Goal: Task Accomplishment & Management: Use online tool/utility

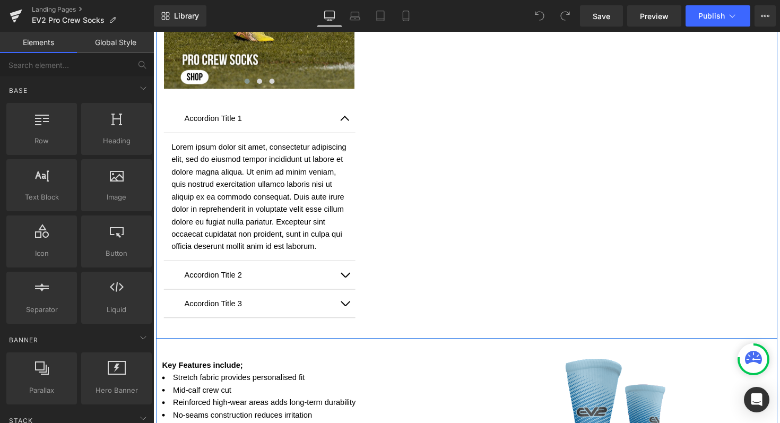
scroll to position [801, 0]
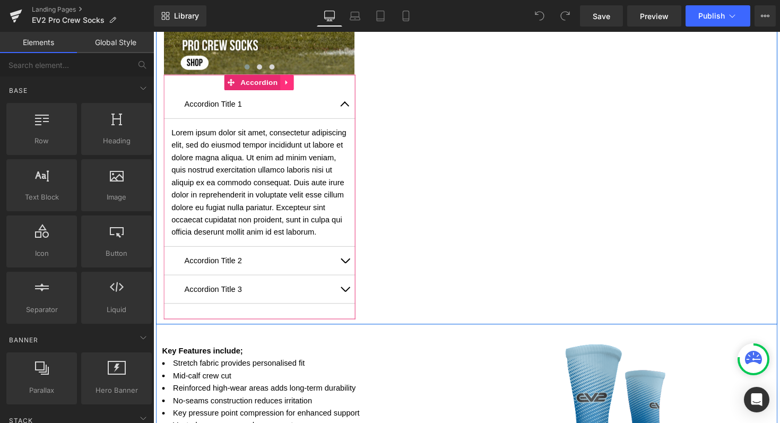
click at [288, 82] on icon at bounding box center [289, 84] width 7 height 8
click at [293, 86] on icon at bounding box center [296, 83] width 7 height 7
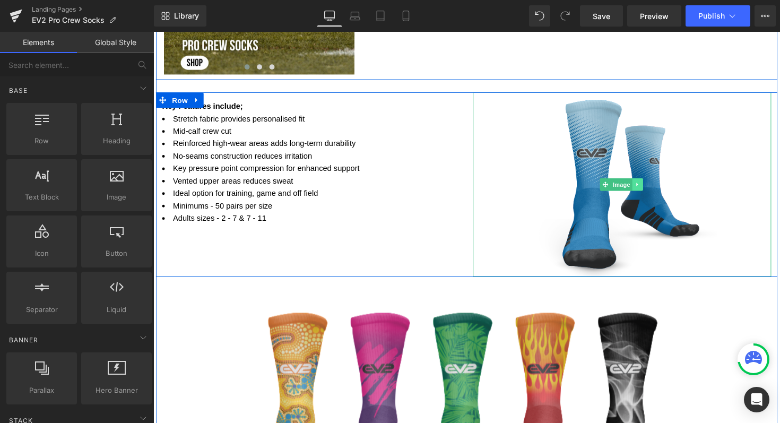
click at [646, 185] on icon at bounding box center [649, 188] width 6 height 6
click at [654, 187] on link at bounding box center [654, 188] width 11 height 13
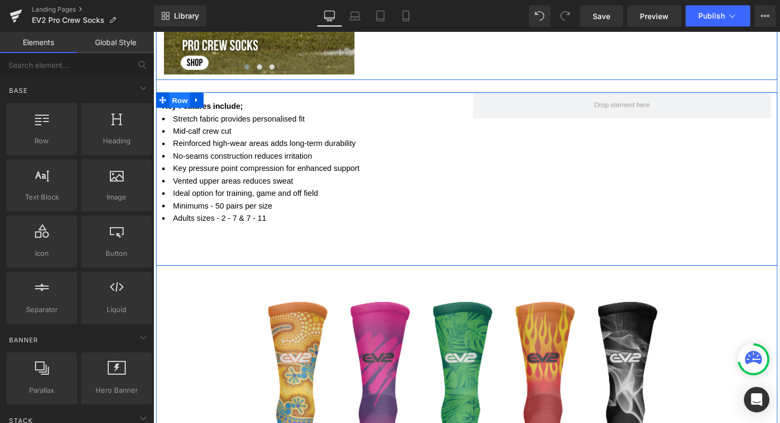
click at [174, 104] on span "Row" at bounding box center [180, 102] width 21 height 16
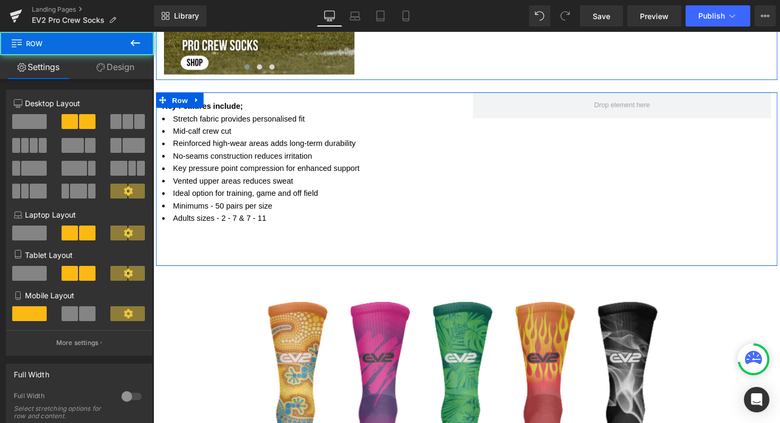
click at [34, 123] on span at bounding box center [29, 121] width 34 height 15
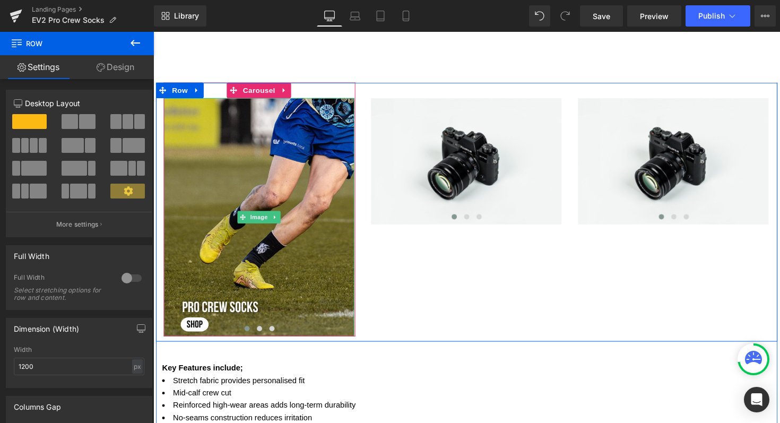
scroll to position [540, 0]
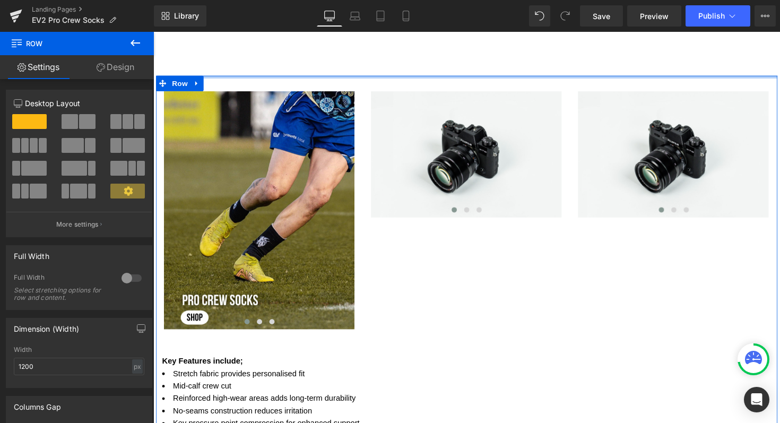
click at [498, 78] on div at bounding box center [474, 78] width 636 height 3
click at [283, 78] on div at bounding box center [474, 78] width 636 height 3
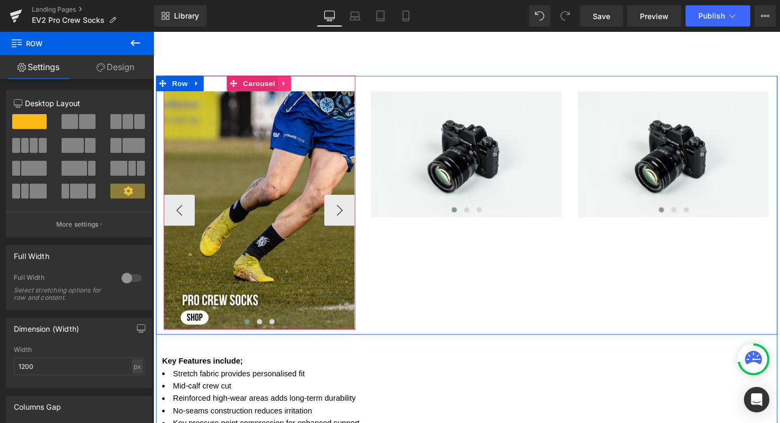
click at [286, 83] on icon at bounding box center [287, 85] width 2 height 5
click at [293, 86] on icon at bounding box center [294, 84] width 7 height 7
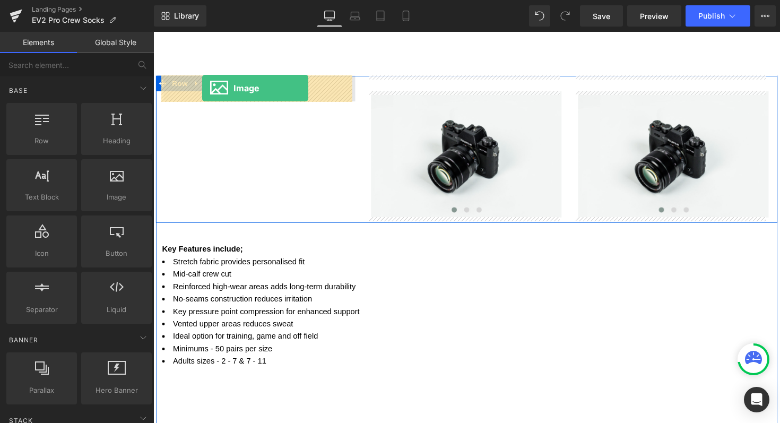
drag, startPoint x: 267, startPoint y: 231, endPoint x: 204, endPoint y: 89, distance: 155.0
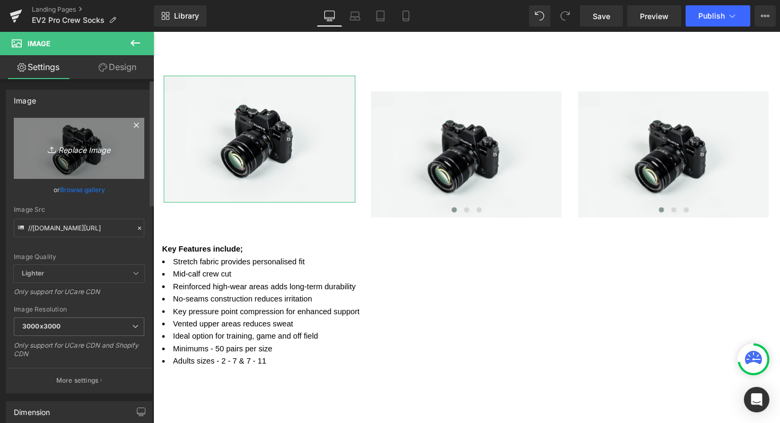
click at [85, 148] on icon "Replace Image" at bounding box center [79, 148] width 85 height 13
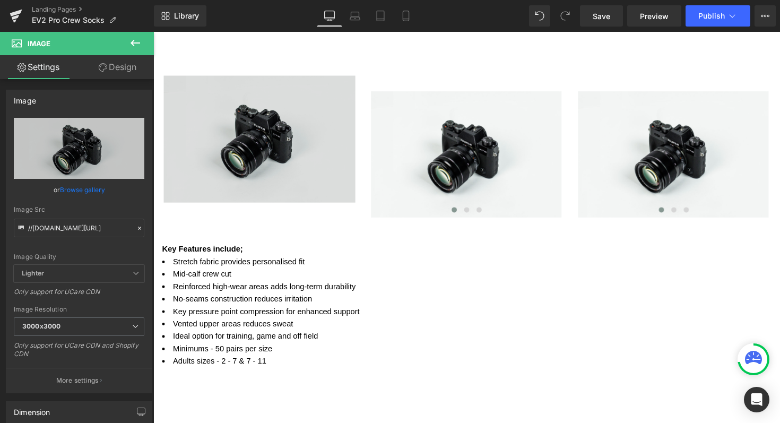
type input "C:\fakepath\Shop now (76).png"
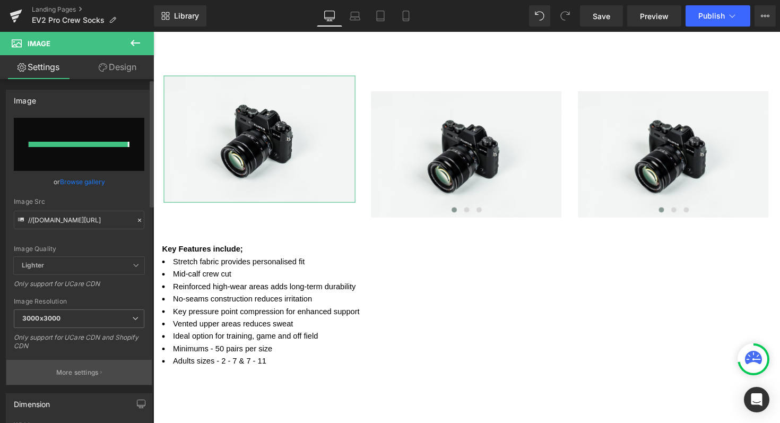
type input "[URL][DOMAIN_NAME]"
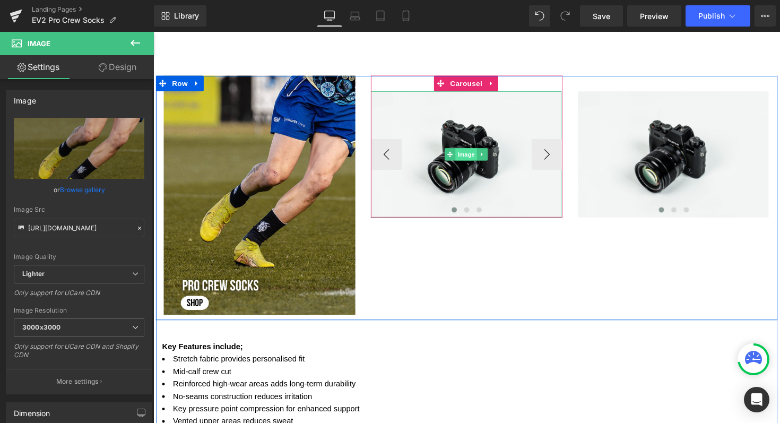
click at [466, 156] on span "Image" at bounding box center [473, 157] width 22 height 13
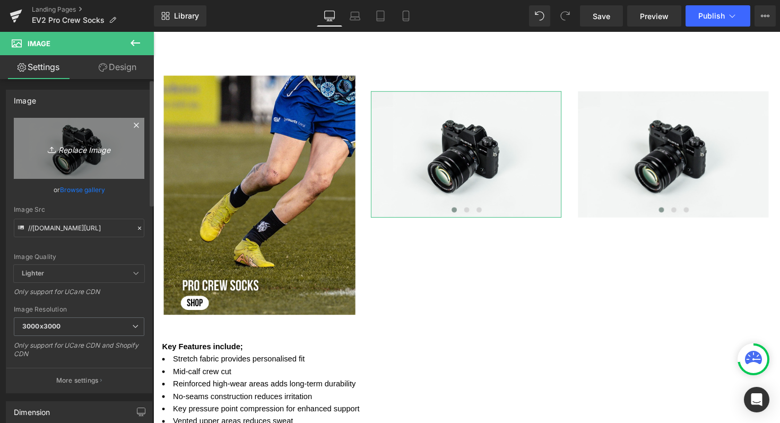
click at [88, 151] on icon "Replace Image" at bounding box center [79, 148] width 85 height 13
type input "C:\fakepath\Shop now (76).png"
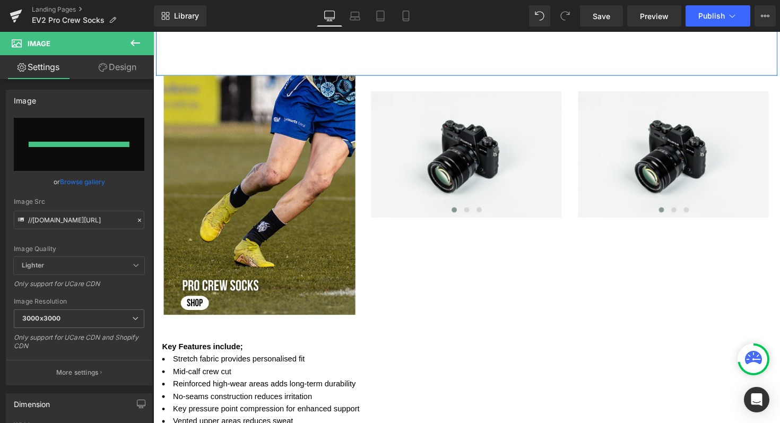
type input "[URL][DOMAIN_NAME]"
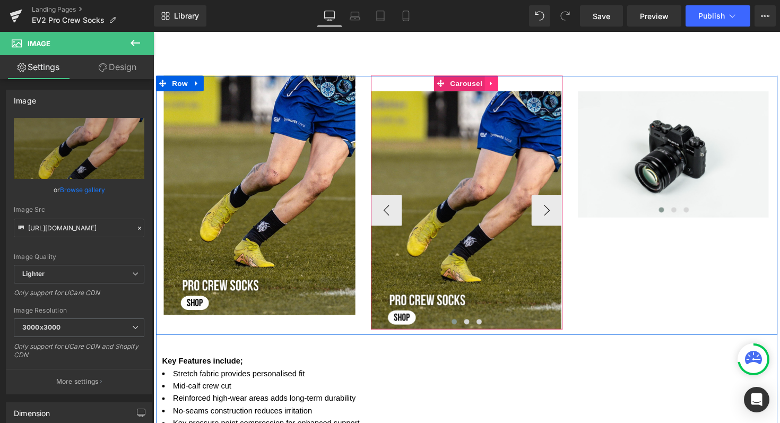
click at [496, 83] on icon at bounding box center [499, 85] width 7 height 8
click at [503, 86] on icon at bounding box center [506, 84] width 7 height 7
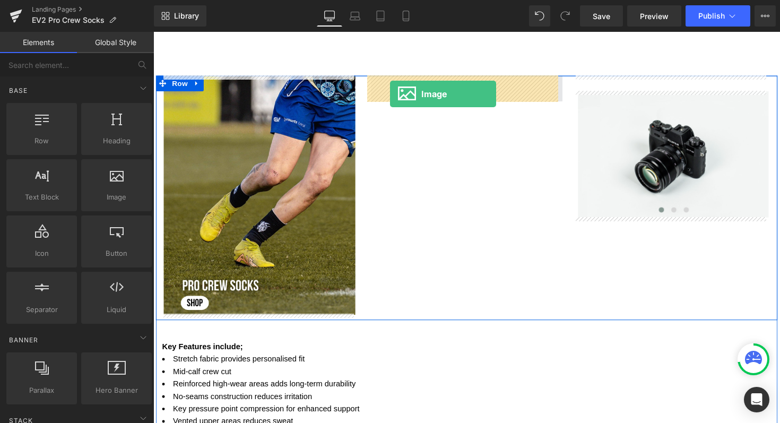
drag, startPoint x: 254, startPoint y: 218, endPoint x: 396, endPoint y: 95, distance: 188.0
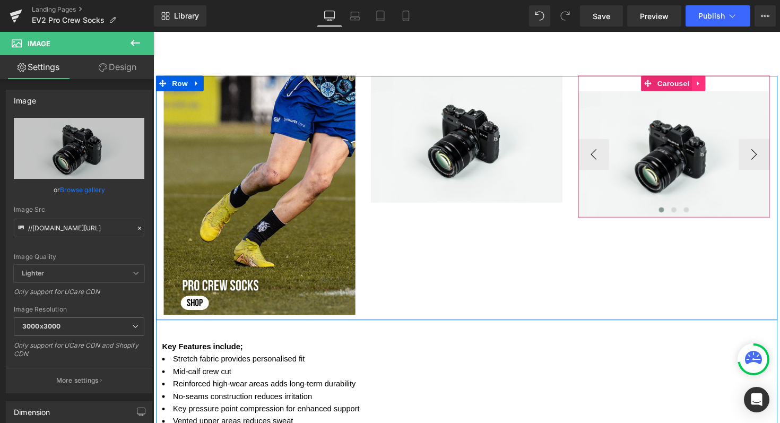
click at [705, 81] on link at bounding box center [712, 85] width 14 height 16
click at [715, 87] on icon at bounding box center [718, 84] width 7 height 7
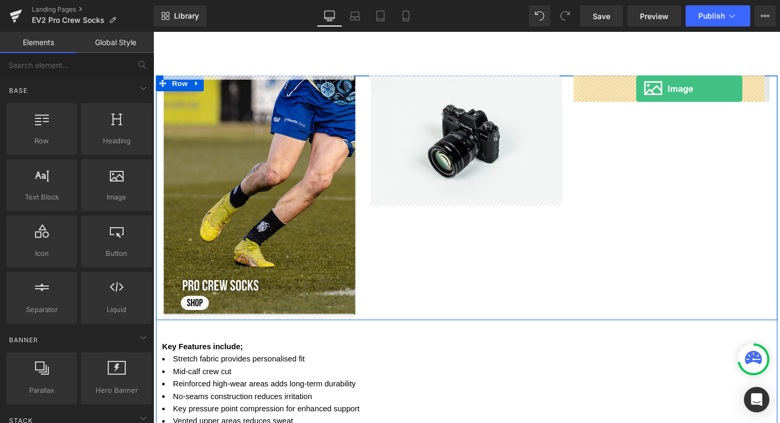
drag, startPoint x: 263, startPoint y: 224, endPoint x: 648, endPoint y: 90, distance: 407.2
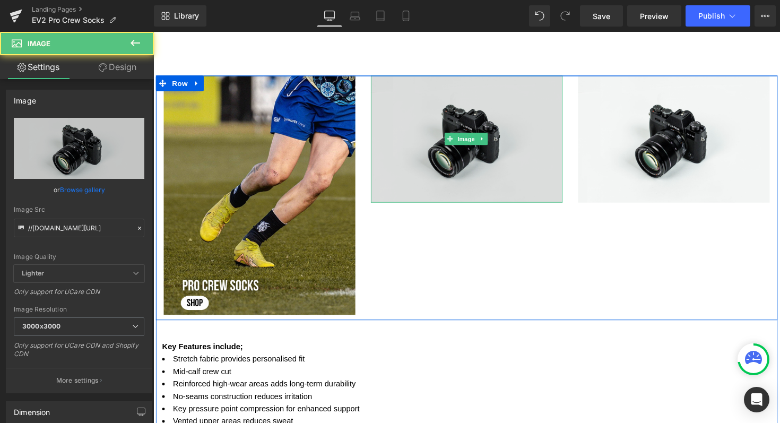
click at [451, 111] on img at bounding box center [474, 142] width 196 height 130
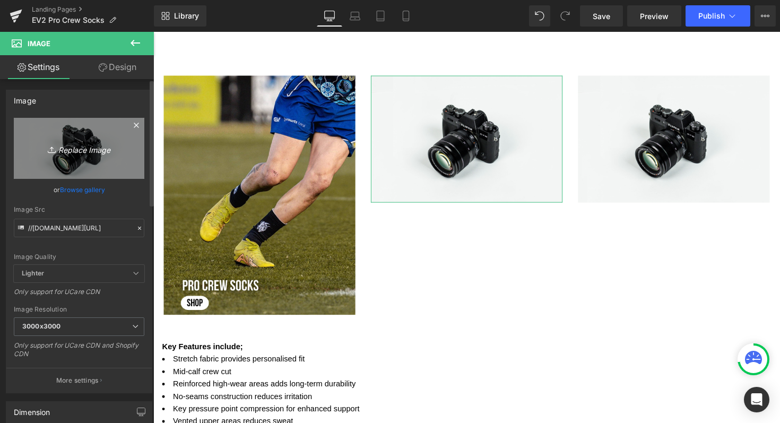
click at [77, 151] on icon "Replace Image" at bounding box center [79, 148] width 85 height 13
type input "C:\fakepath\Shop now (76).png"
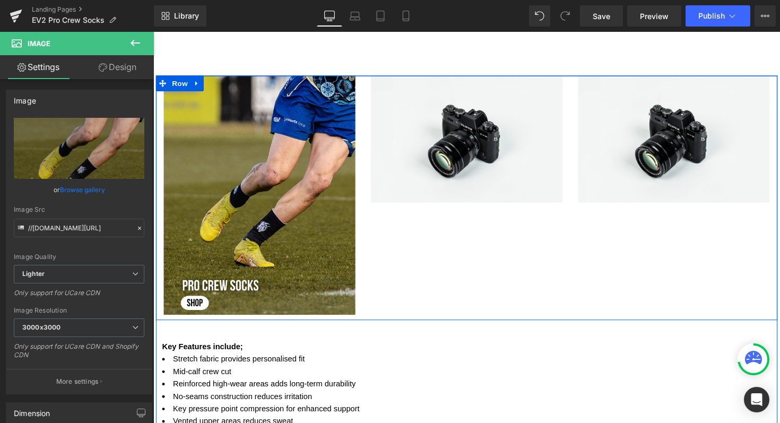
type input "[URL][DOMAIN_NAME]"
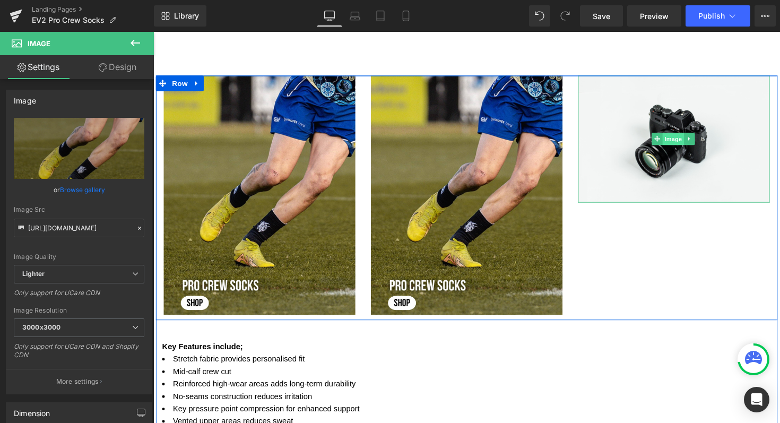
click at [677, 141] on span "Image" at bounding box center [686, 141] width 22 height 13
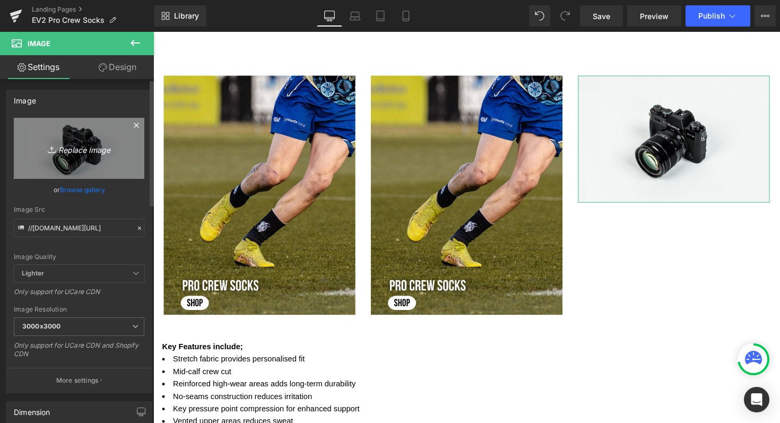
click at [73, 146] on icon "Replace Image" at bounding box center [79, 148] width 85 height 13
type input "C:\fakepath\Shop now (76).png"
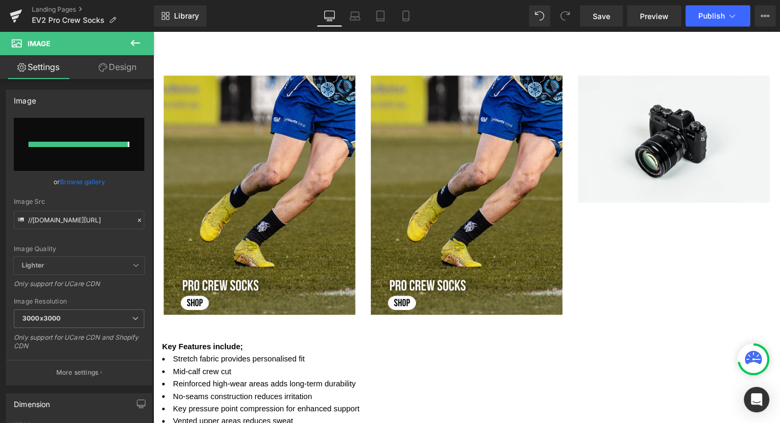
type input "[URL][DOMAIN_NAME]"
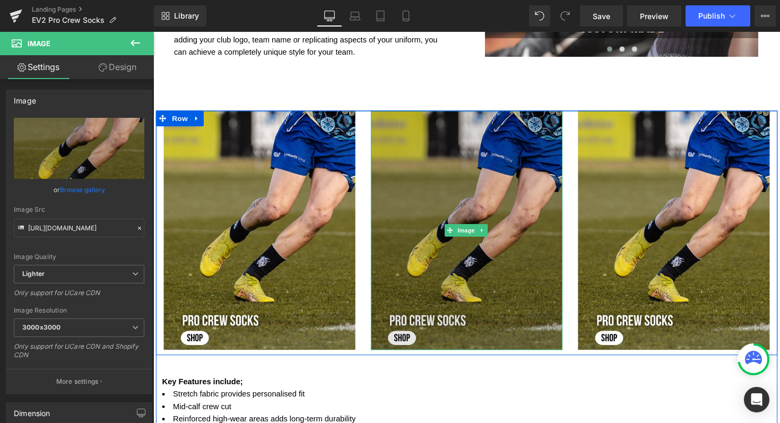
scroll to position [439, 0]
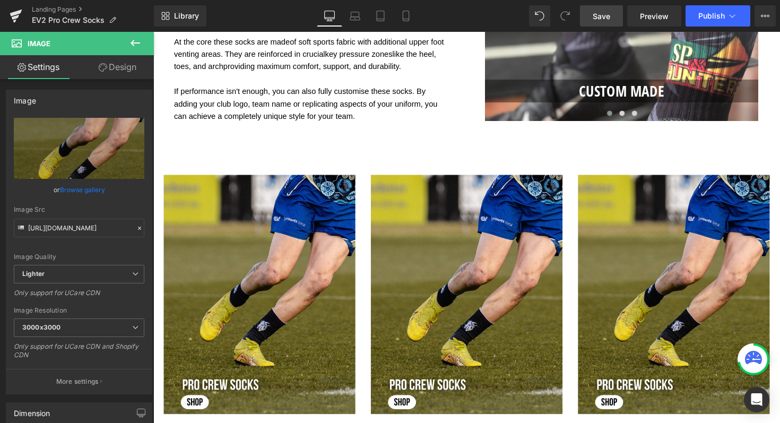
click at [606, 18] on span "Save" at bounding box center [601, 16] width 18 height 11
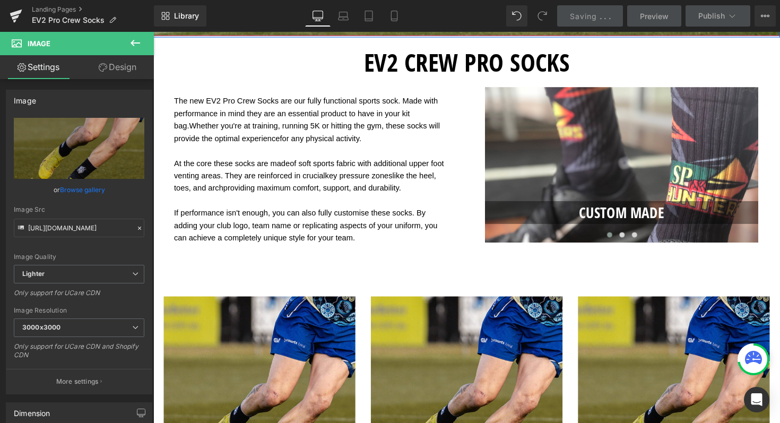
scroll to position [316, 0]
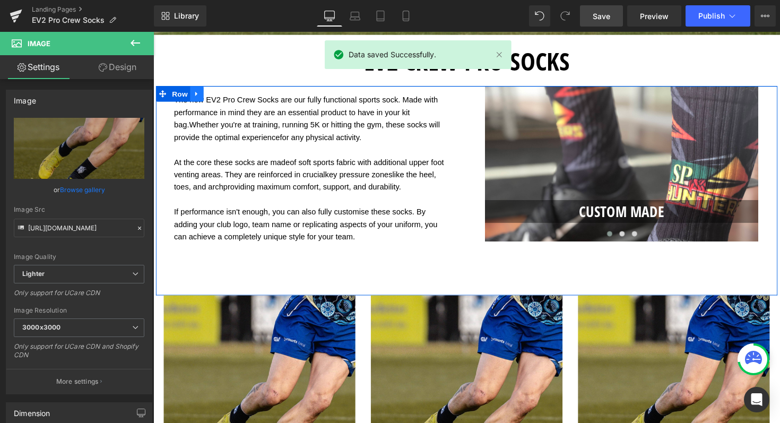
click at [198, 92] on icon at bounding box center [197, 95] width 7 height 8
click at [225, 95] on icon at bounding box center [225, 95] width 7 height 7
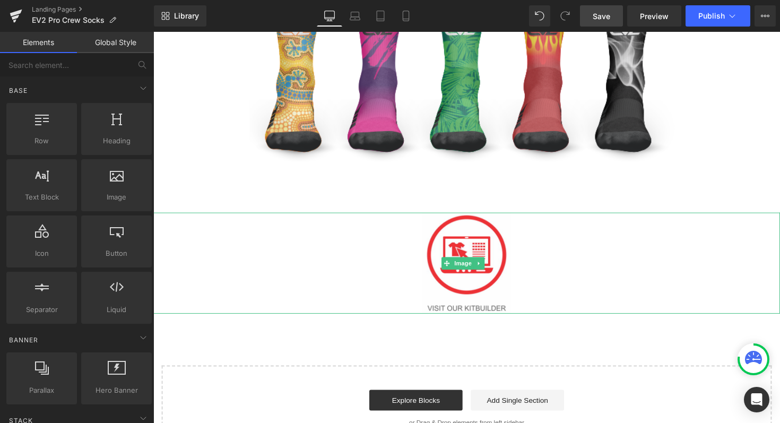
scroll to position [914, 0]
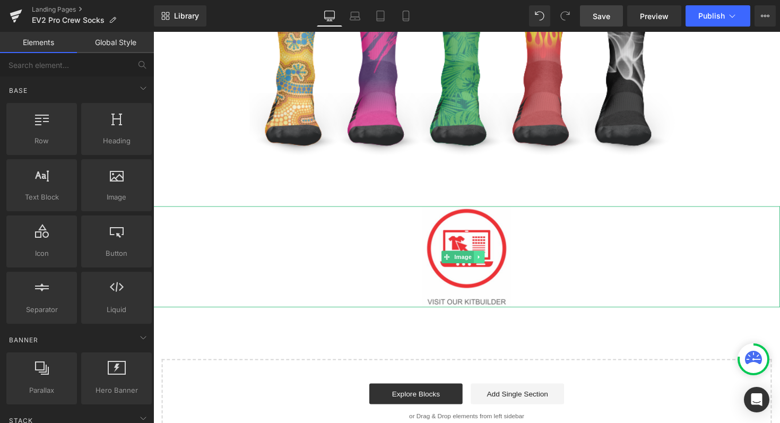
click at [488, 259] on icon at bounding box center [487, 262] width 6 height 6
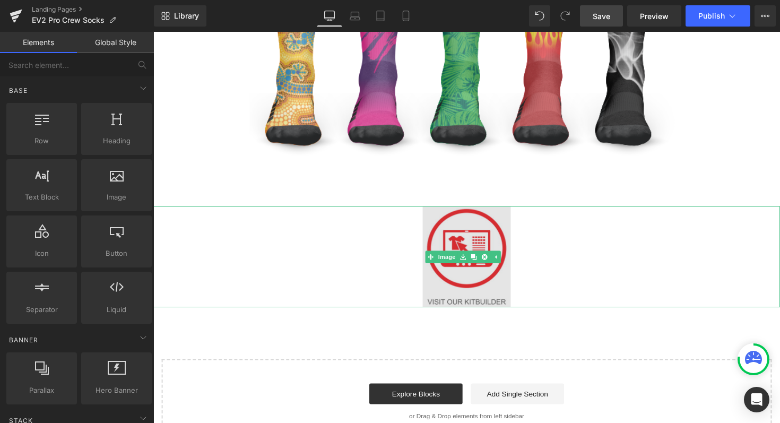
click at [464, 237] on img at bounding box center [474, 262] width 90 height 103
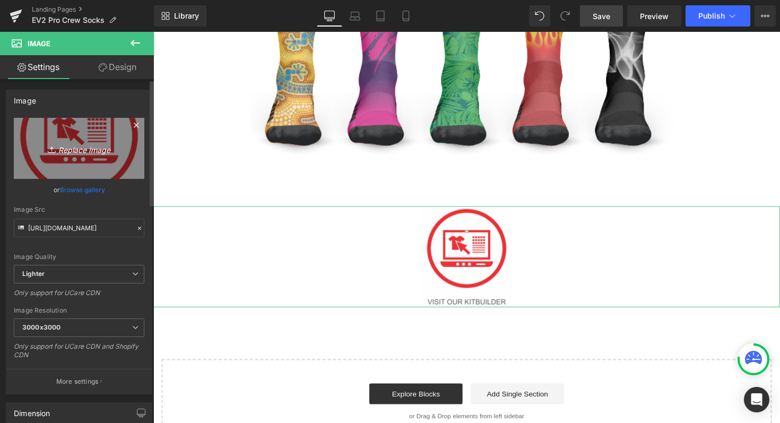
click at [67, 148] on icon "Replace Image" at bounding box center [79, 148] width 85 height 13
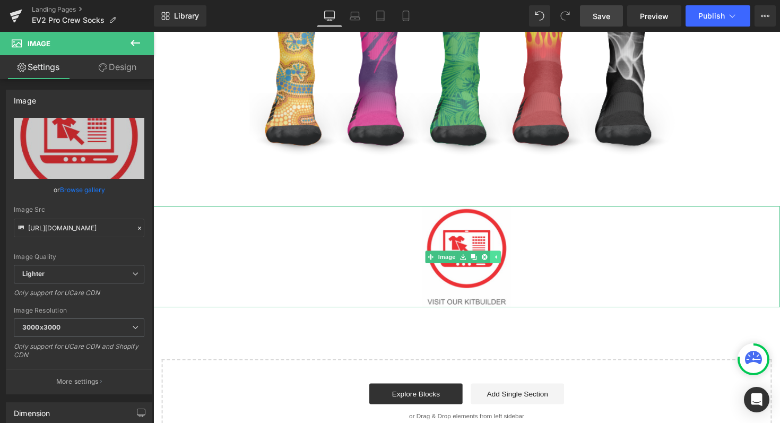
click at [506, 259] on icon at bounding box center [503, 262] width 6 height 6
click at [486, 260] on icon at bounding box center [487, 262] width 6 height 6
click at [495, 259] on icon at bounding box center [492, 262] width 6 height 6
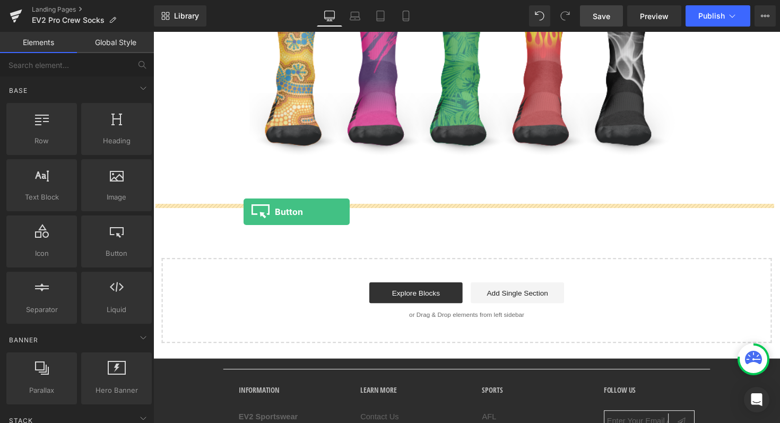
drag, startPoint x: 267, startPoint y: 274, endPoint x: 247, endPoint y: 212, distance: 65.2
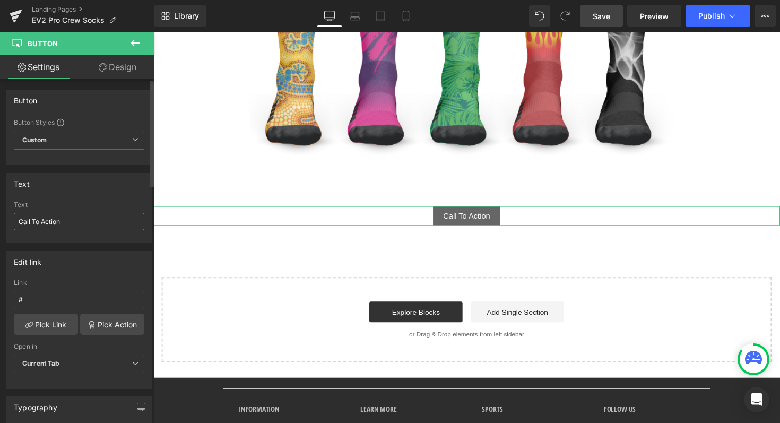
drag, startPoint x: 71, startPoint y: 216, endPoint x: 0, endPoint y: 212, distance: 70.7
click at [0, 212] on div "Text Call To Action Text Call To Action" at bounding box center [79, 204] width 159 height 78
drag, startPoint x: 77, startPoint y: 223, endPoint x: 0, endPoint y: 226, distance: 77.5
click at [0, 226] on div "Text Call To Action Text Call To Action" at bounding box center [79, 204] width 159 height 78
type input "C"
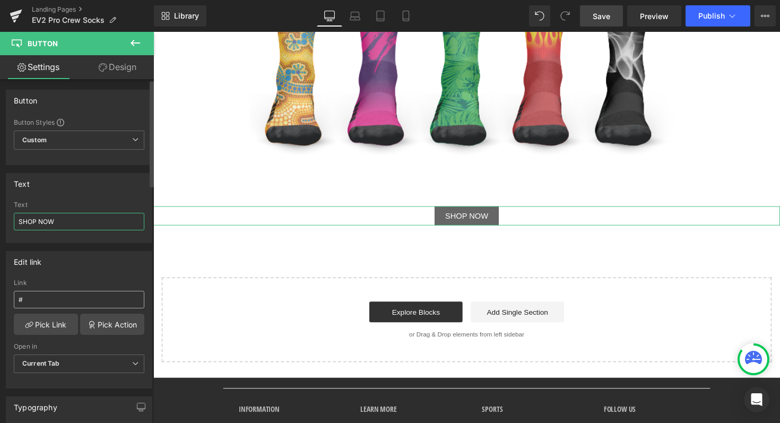
type input "SHOP NOW"
click at [50, 302] on input "#" at bounding box center [79, 300] width 130 height 18
click at [38, 324] on link "Pick Link" at bounding box center [46, 323] width 64 height 21
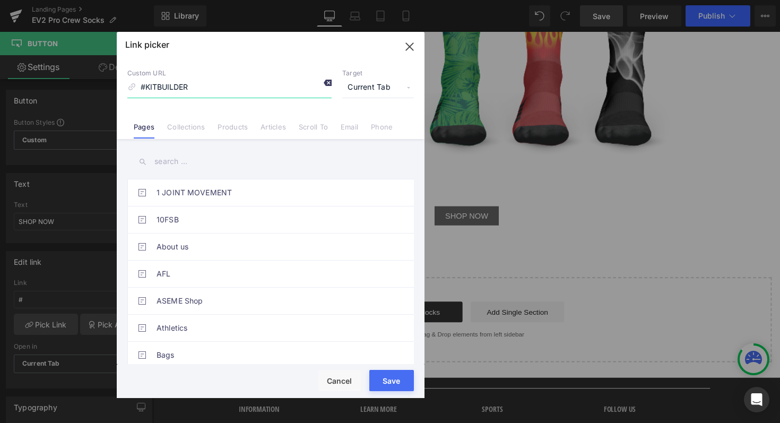
type input "#KITBUILDER"
click at [327, 83] on icon at bounding box center [327, 82] width 8 height 8
click at [414, 48] on icon "button" at bounding box center [409, 46] width 17 height 17
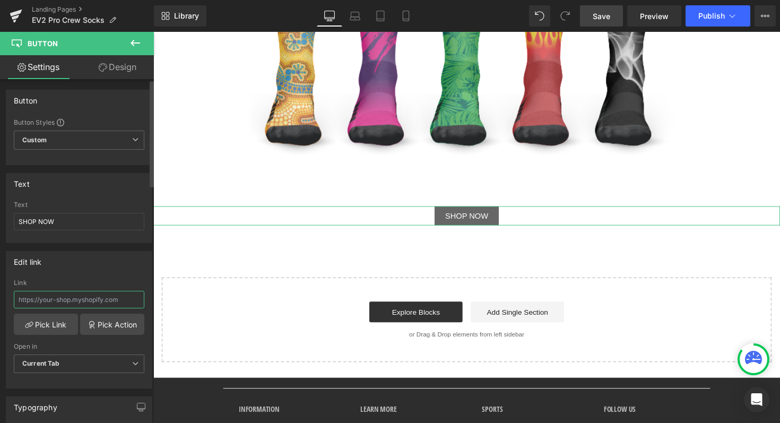
click at [60, 301] on input "text" at bounding box center [79, 300] width 130 height 18
paste input "[URL][DOMAIN_NAME]"
type input "[URL][DOMAIN_NAME]"
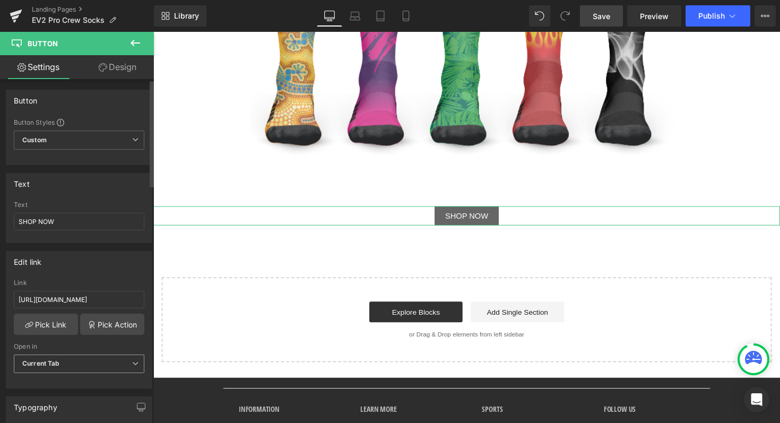
click at [68, 355] on span "Current Tab" at bounding box center [79, 363] width 130 height 19
click at [45, 397] on div "New Tab" at bounding box center [43, 398] width 27 height 7
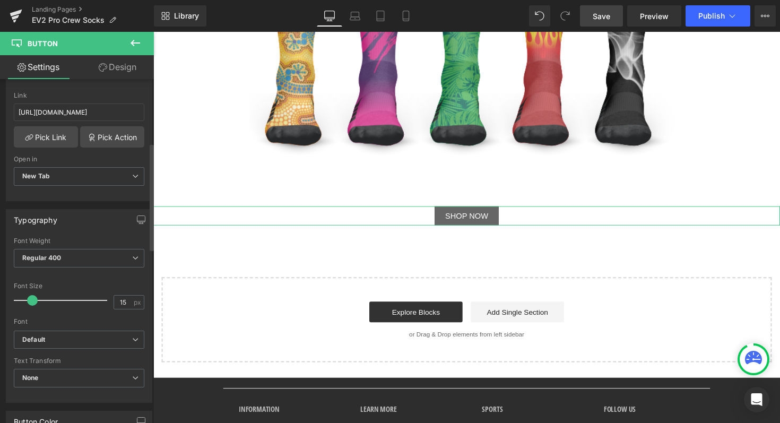
scroll to position [205, 0]
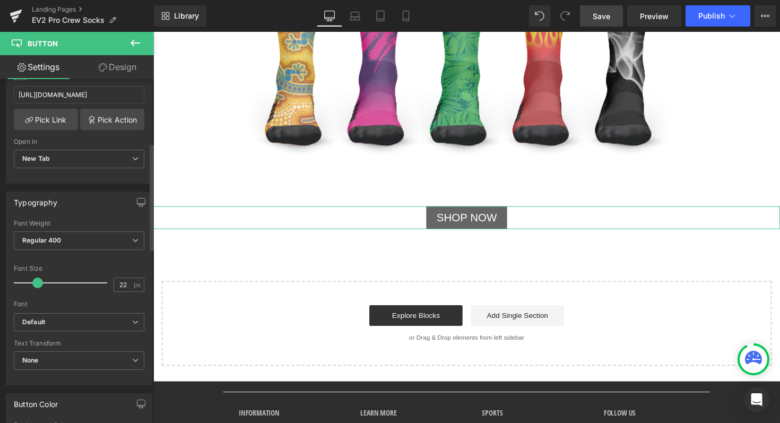
type input "23"
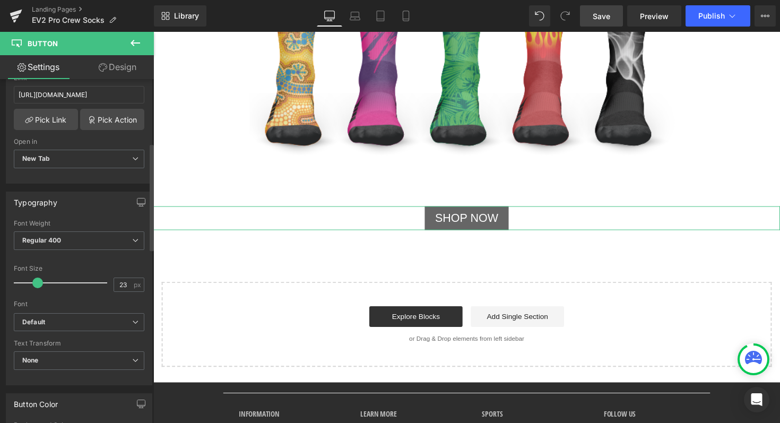
drag, startPoint x: 29, startPoint y: 281, endPoint x: 36, endPoint y: 281, distance: 6.4
click at [36, 281] on span at bounding box center [37, 282] width 11 height 11
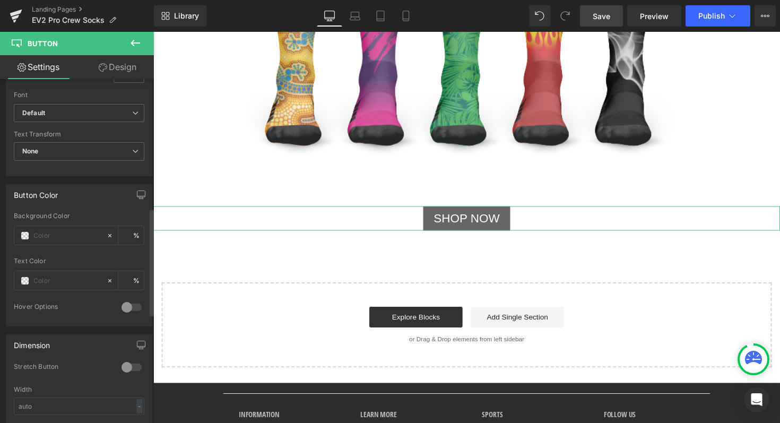
scroll to position [413, 0]
click at [43, 232] on input "text" at bounding box center [67, 236] width 68 height 12
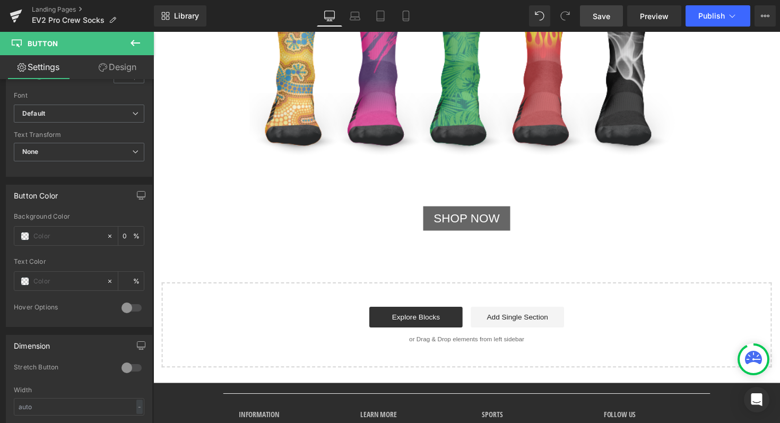
type input "0"
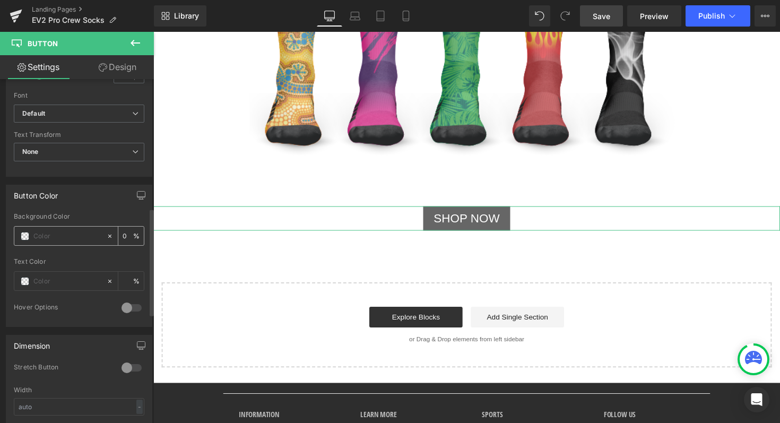
paste input "#0077ff"
type input "#0077ff"
type input "100"
type input "#0077ff"
click at [106, 196] on div "Button Color" at bounding box center [78, 195] width 145 height 20
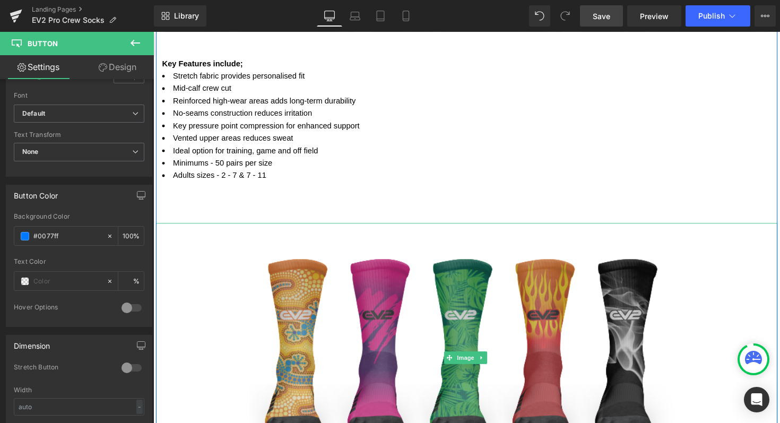
scroll to position [380, 0]
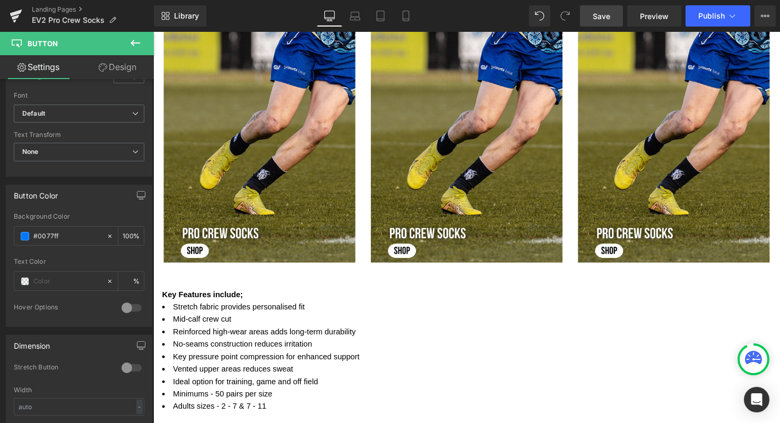
click at [602, 11] on span "Save" at bounding box center [601, 16] width 18 height 11
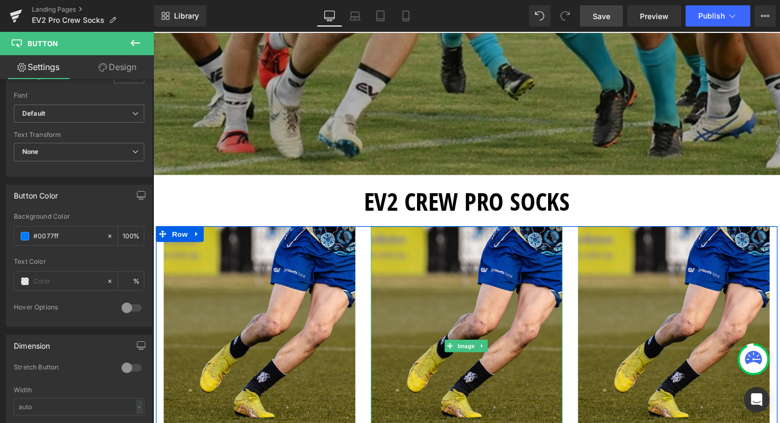
scroll to position [170, 0]
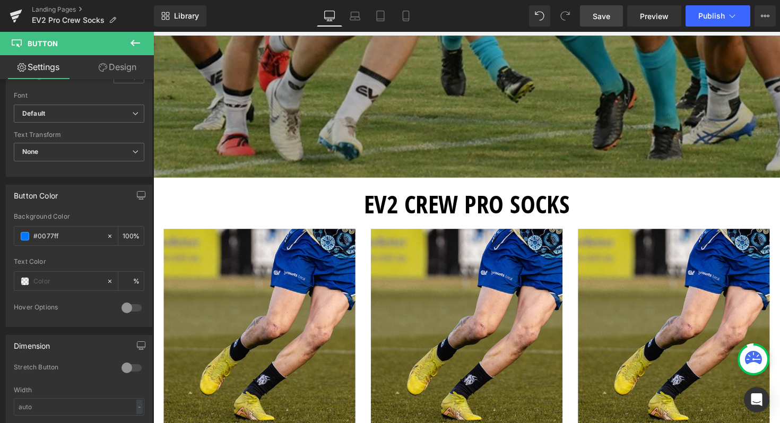
click at [603, 17] on span "Save" at bounding box center [601, 16] width 18 height 11
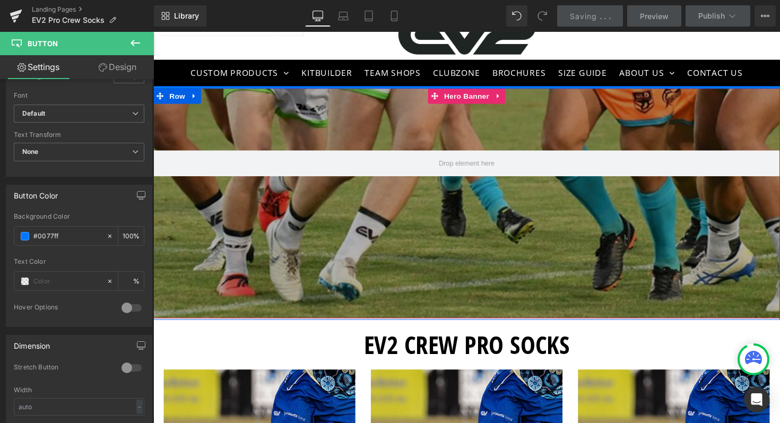
scroll to position [0, 0]
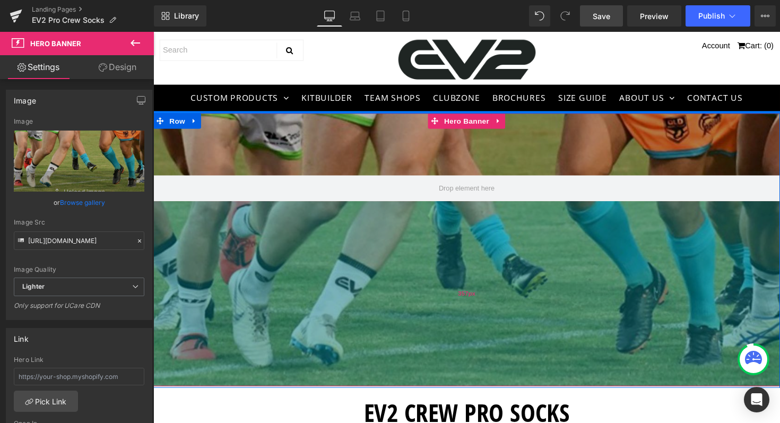
drag, startPoint x: 255, startPoint y: 325, endPoint x: 261, endPoint y: 369, distance: 44.4
click at [261, 369] on div "357px" at bounding box center [474, 299] width 642 height 189
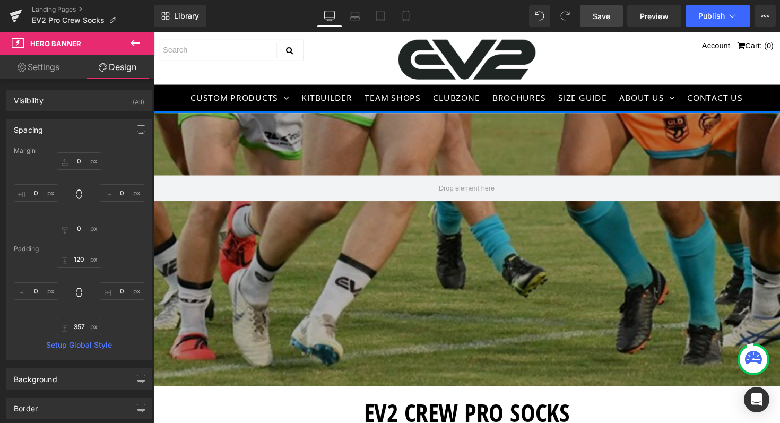
click at [600, 15] on span "Save" at bounding box center [601, 16] width 18 height 11
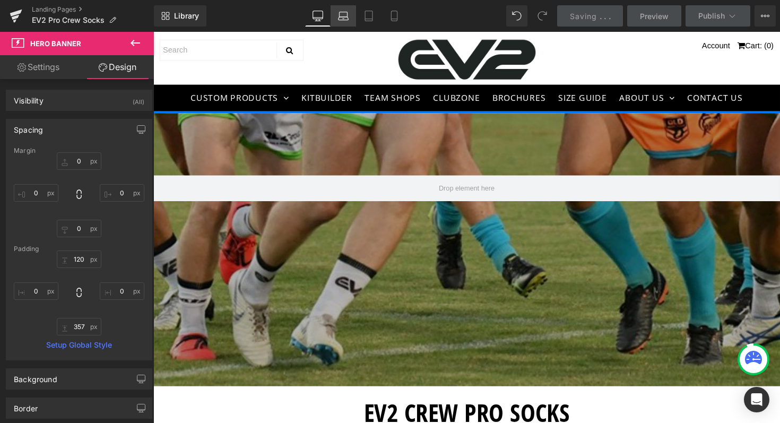
click at [343, 21] on link "Laptop" at bounding box center [342, 15] width 25 height 21
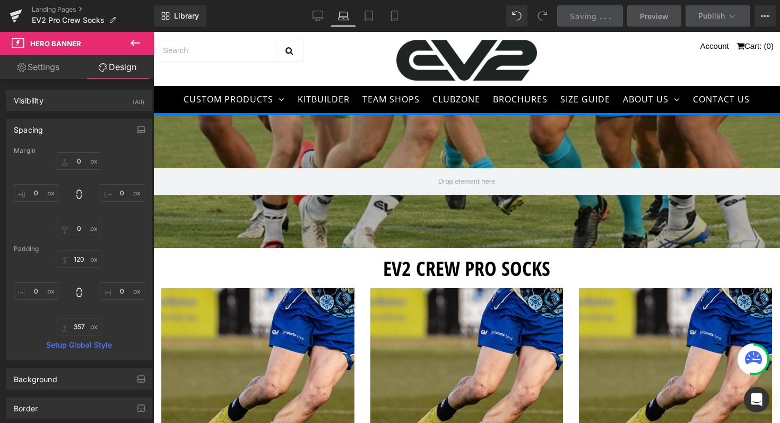
type input "0"
type input "100"
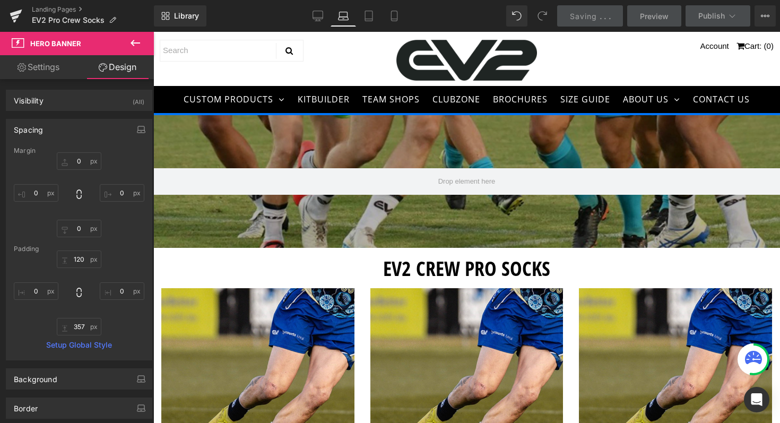
type input "0"
type input "100"
type input "0"
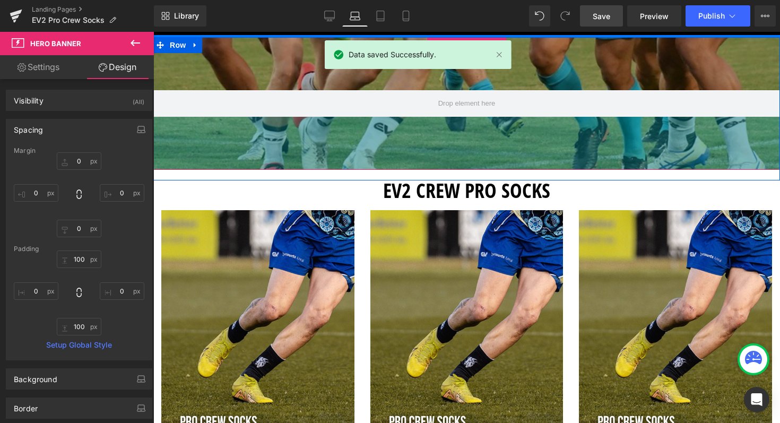
scroll to position [51, 0]
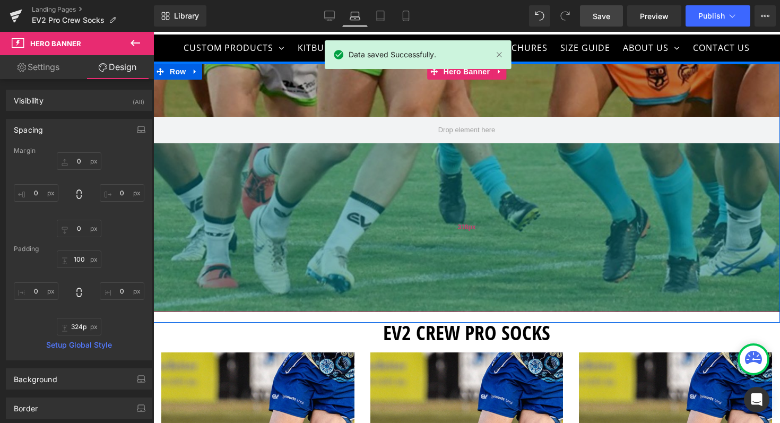
type input "325px"
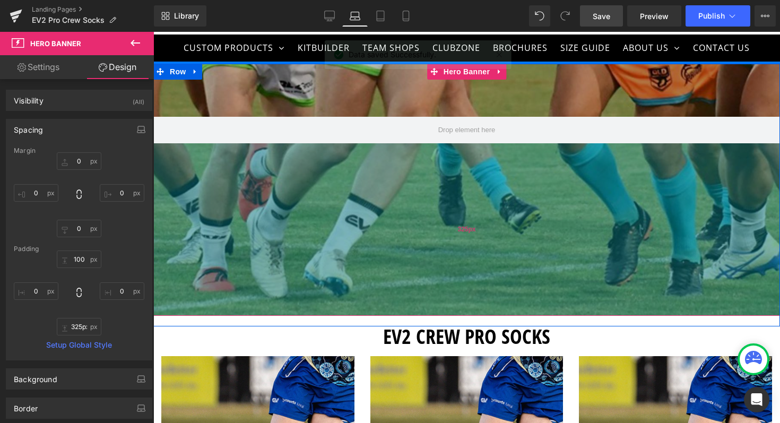
drag, startPoint x: 392, startPoint y: 170, endPoint x: 436, endPoint y: 290, distance: 127.2
click at [436, 290] on div "325px" at bounding box center [466, 229] width 626 height 172
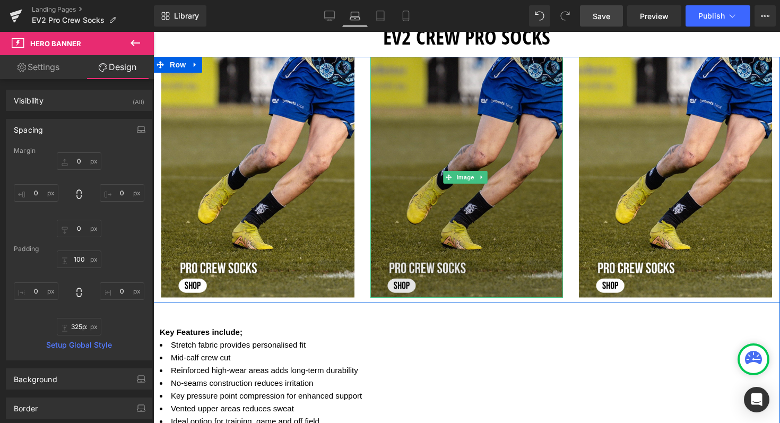
scroll to position [354, 0]
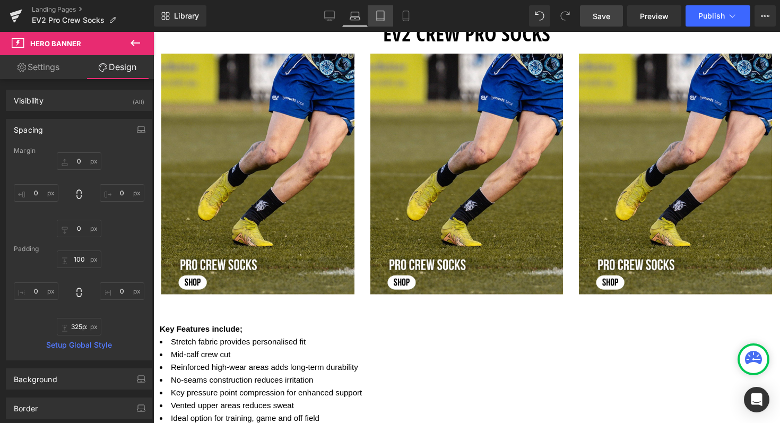
click at [378, 18] on icon at bounding box center [380, 16] width 11 height 11
type input "0"
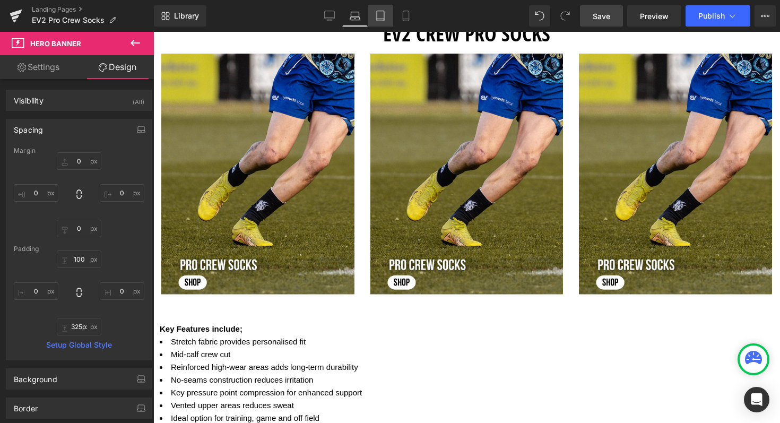
type input "75"
type input "0"
type input "75"
type input "0"
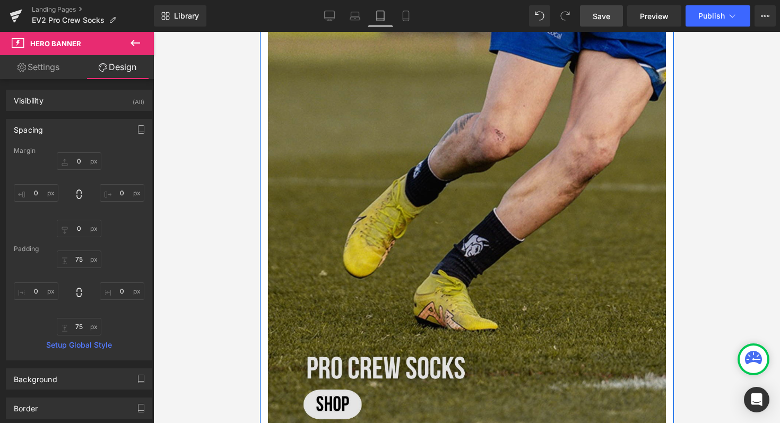
scroll to position [0, 0]
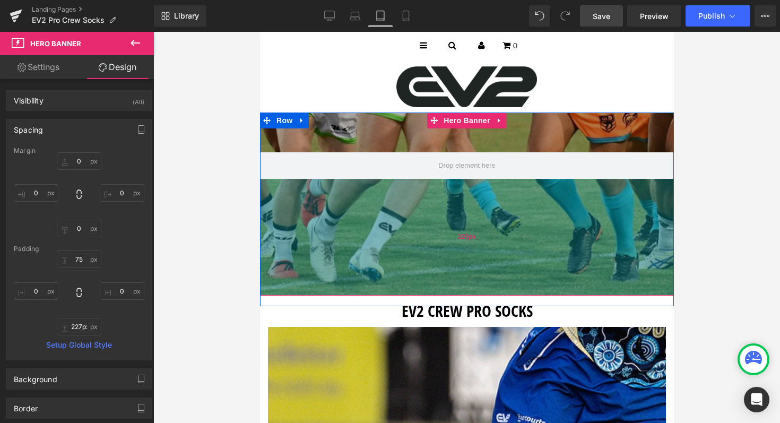
type input "228px"
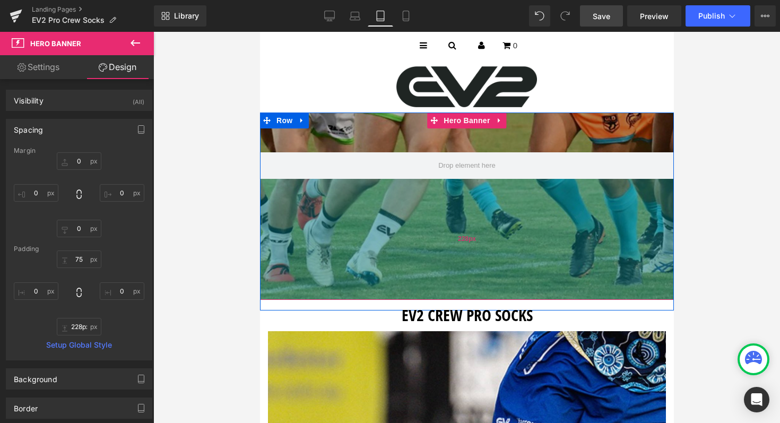
drag, startPoint x: 415, startPoint y: 200, endPoint x: 408, endPoint y: 282, distance: 81.4
click at [408, 282] on div "228px" at bounding box center [466, 239] width 414 height 121
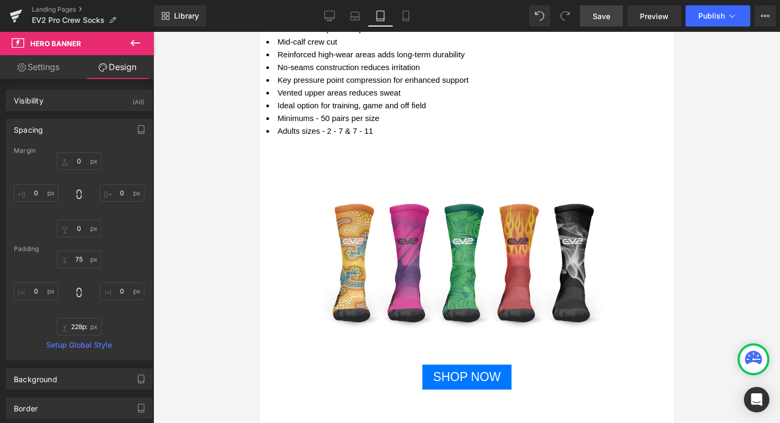
scroll to position [1832, 0]
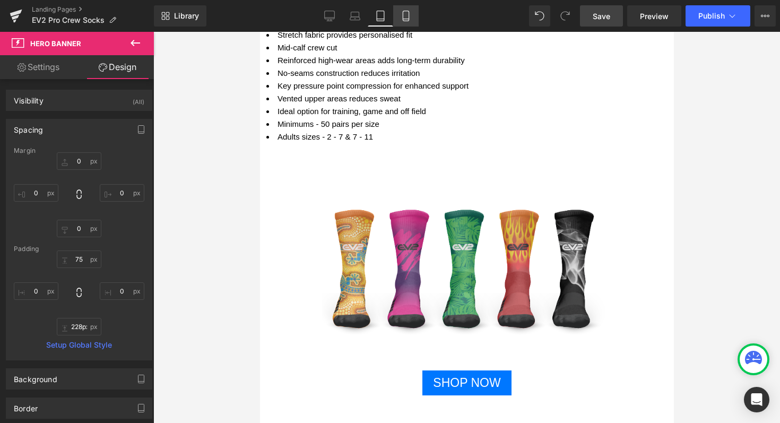
click at [405, 12] on icon at bounding box center [405, 16] width 11 height 11
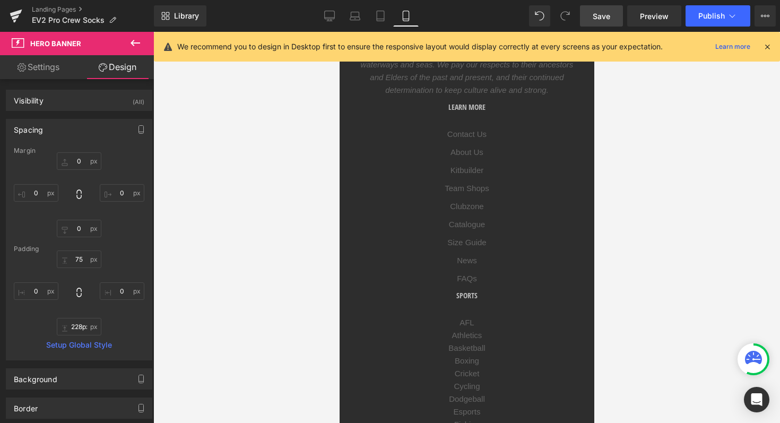
type input "0"
type input "140"
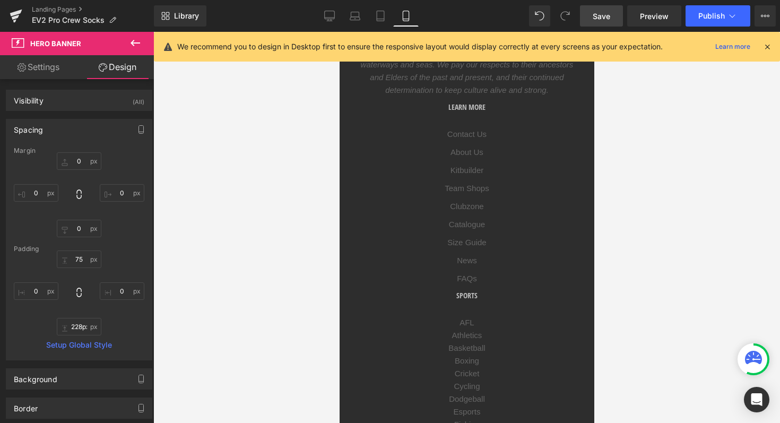
type input "0"
type input "140"
type input "0"
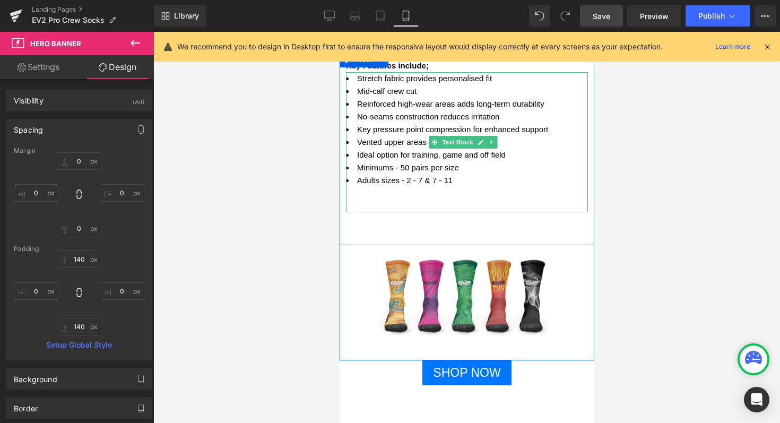
scroll to position [1241, 0]
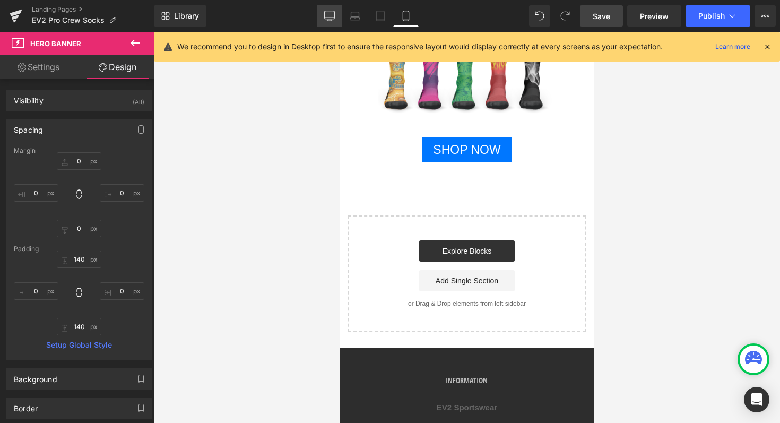
click at [333, 18] on icon at bounding box center [329, 16] width 11 height 11
type input "0"
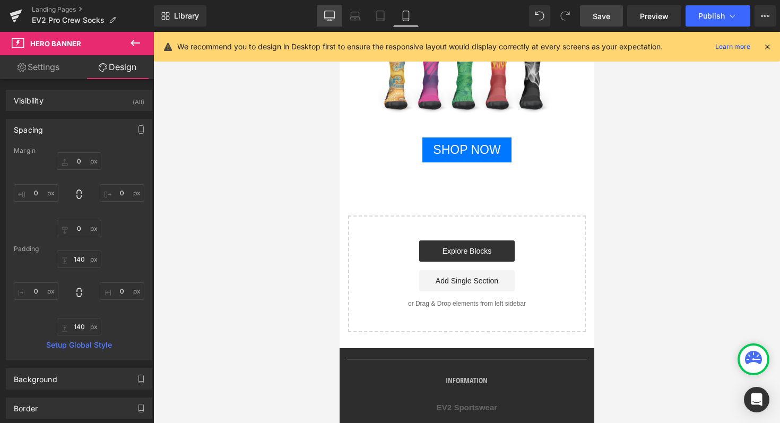
type input "120"
type input "0"
type input "357"
type input "0"
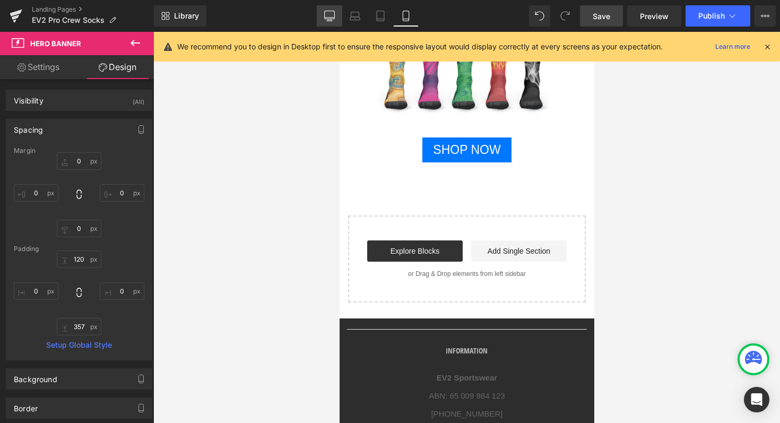
scroll to position [1315, 0]
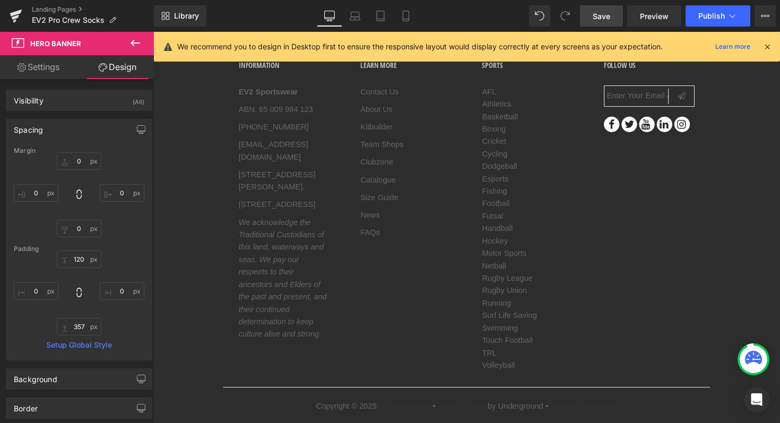
click at [766, 47] on icon at bounding box center [767, 47] width 10 height 10
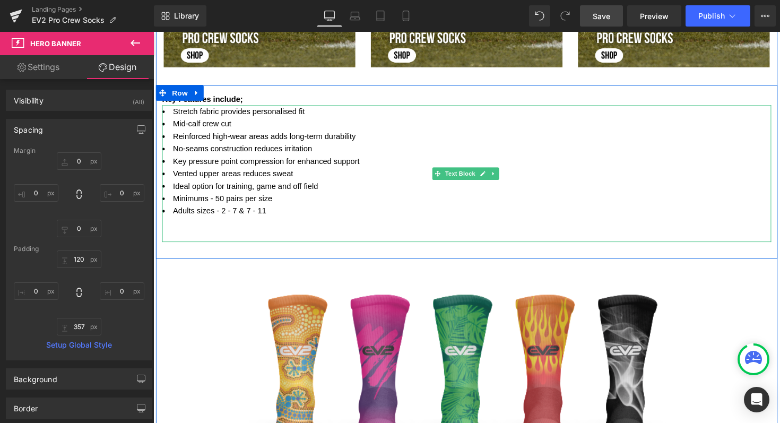
scroll to position [628, 0]
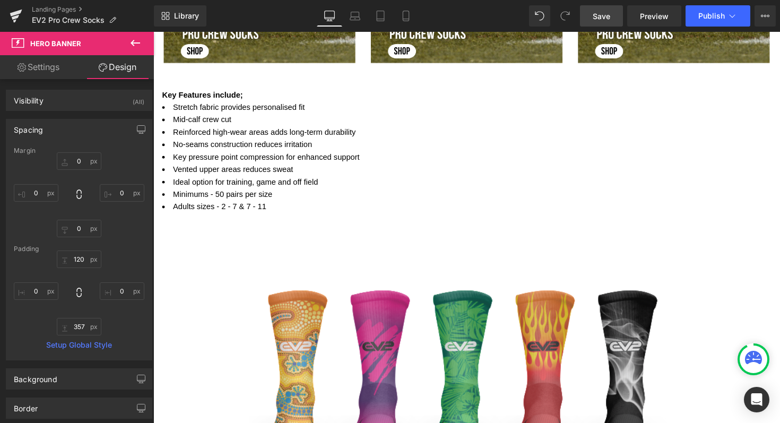
click at [594, 18] on span "Save" at bounding box center [601, 16] width 18 height 11
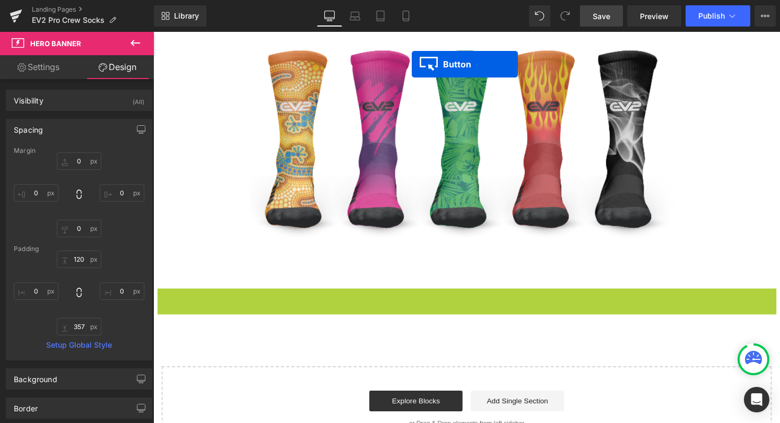
scroll to position [0, 0]
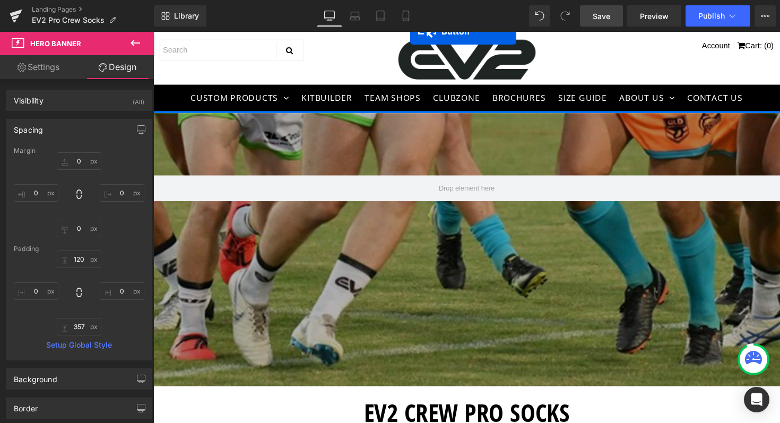
drag, startPoint x: 451, startPoint y: 308, endPoint x: 414, endPoint y: 27, distance: 283.5
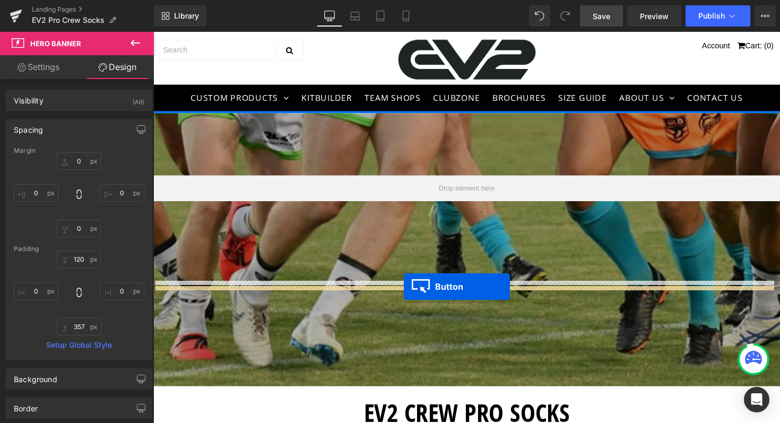
click at [410, 293] on div at bounding box center [474, 254] width 642 height 279
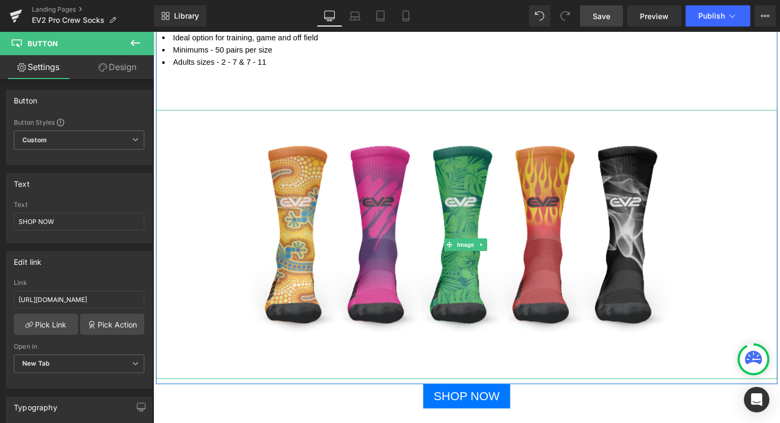
scroll to position [777, 0]
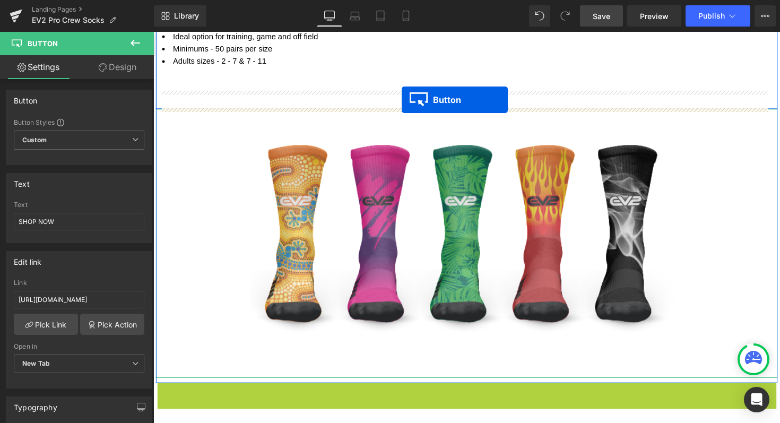
drag, startPoint x: 452, startPoint y: 401, endPoint x: 408, endPoint y: 101, distance: 302.9
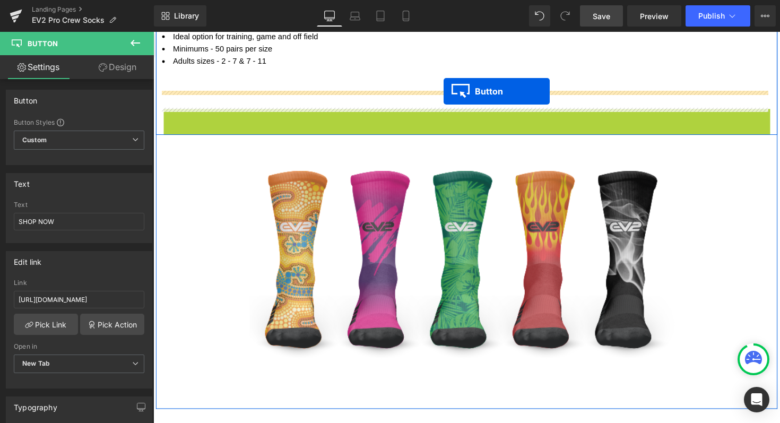
drag, startPoint x: 450, startPoint y: 119, endPoint x: 450, endPoint y: 93, distance: 26.5
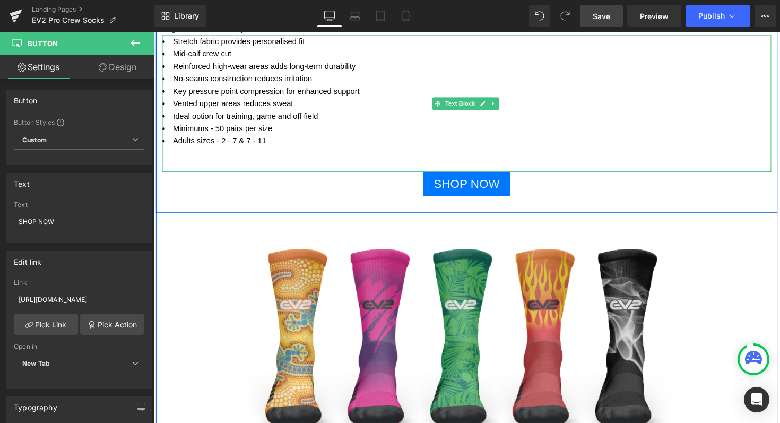
scroll to position [696, 0]
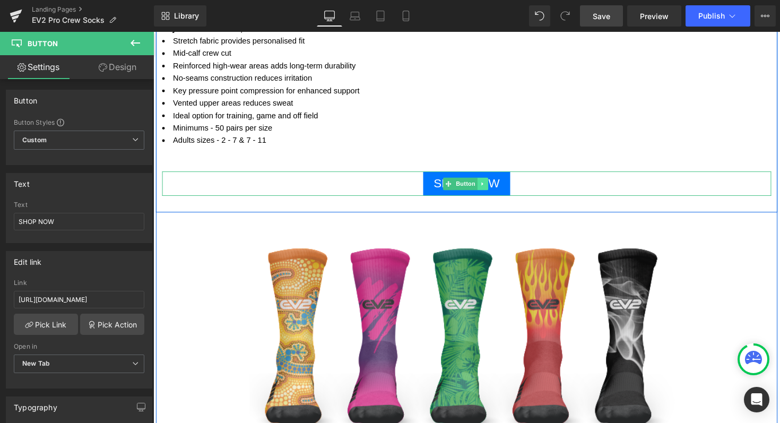
click at [489, 186] on icon at bounding box center [490, 188] width 2 height 4
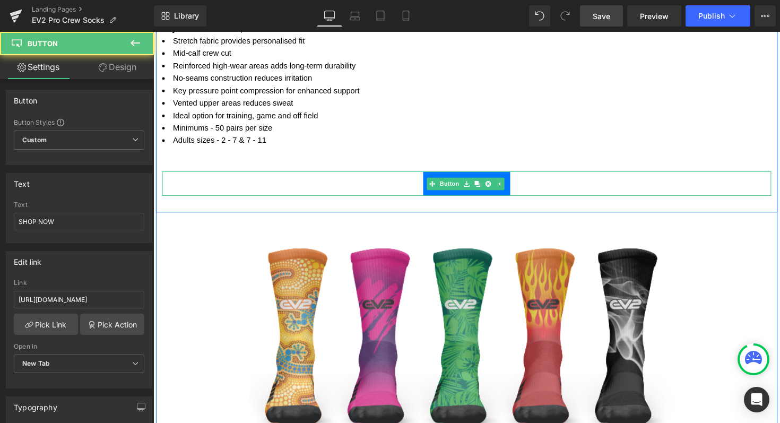
click at [589, 184] on div "SHOP NOW" at bounding box center [474, 187] width 624 height 25
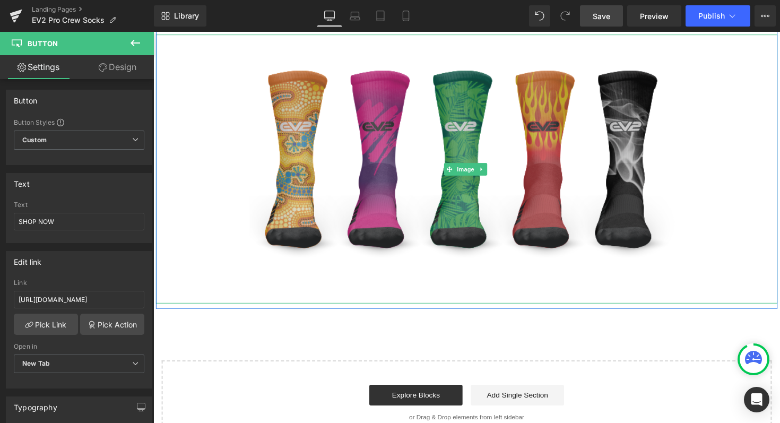
scroll to position [906, 0]
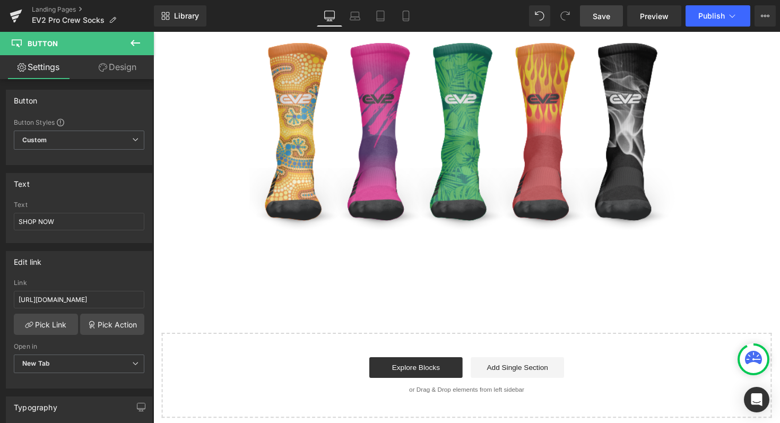
click at [137, 39] on icon at bounding box center [135, 43] width 13 height 13
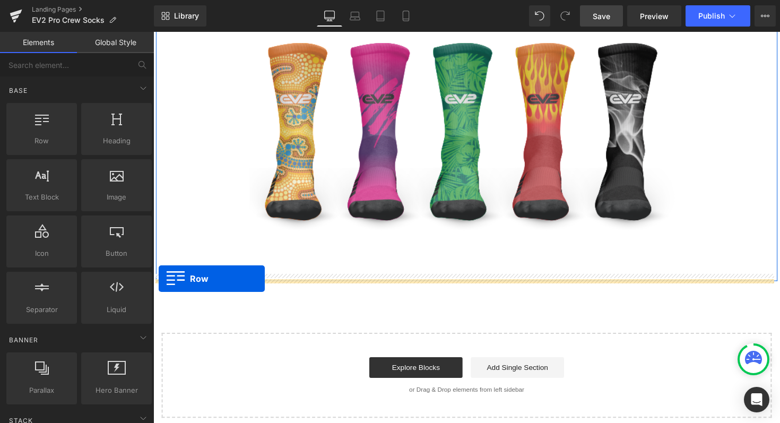
drag, startPoint x: 186, startPoint y: 165, endPoint x: 159, endPoint y: 284, distance: 122.5
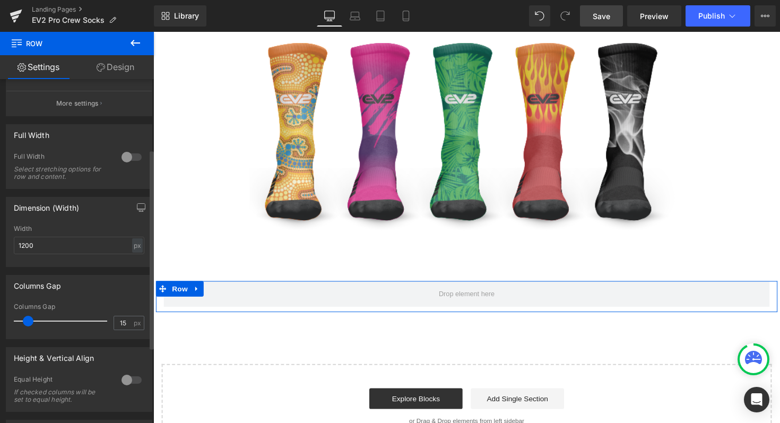
scroll to position [0, 0]
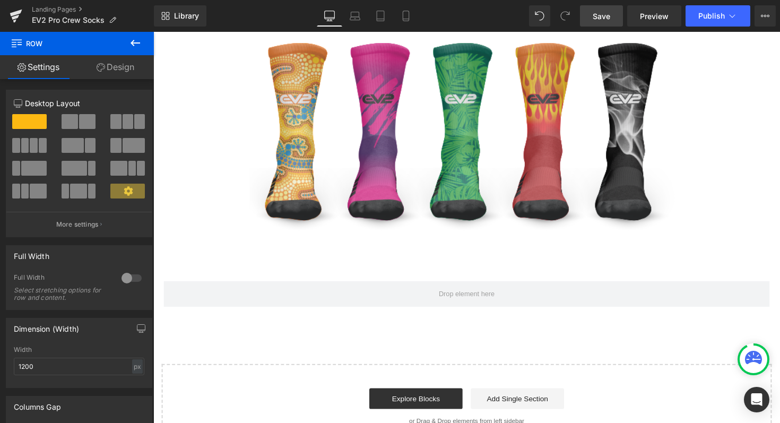
click at [127, 45] on button at bounding box center [135, 43] width 37 height 23
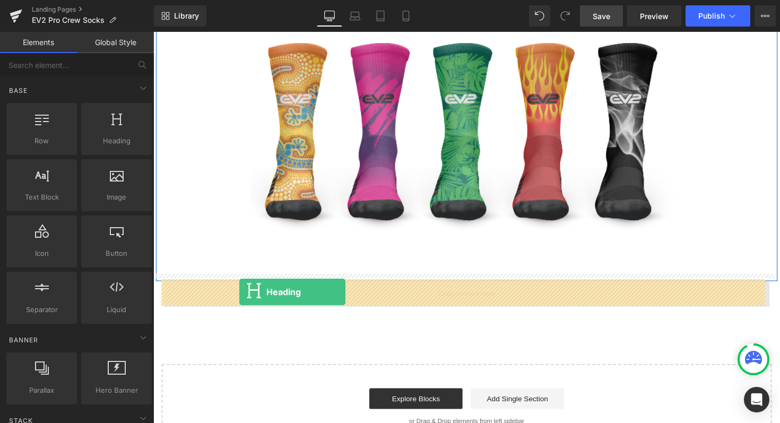
drag, startPoint x: 261, startPoint y: 178, endPoint x: 240, endPoint y: 302, distance: 125.9
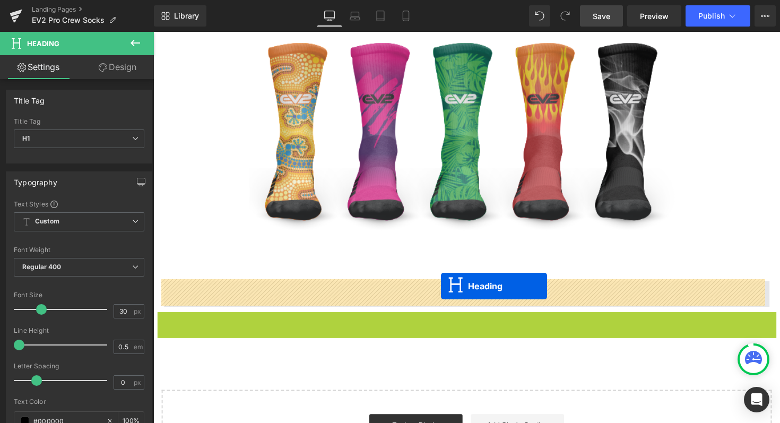
drag, startPoint x: 443, startPoint y: 329, endPoint x: 448, endPoint y: 292, distance: 37.4
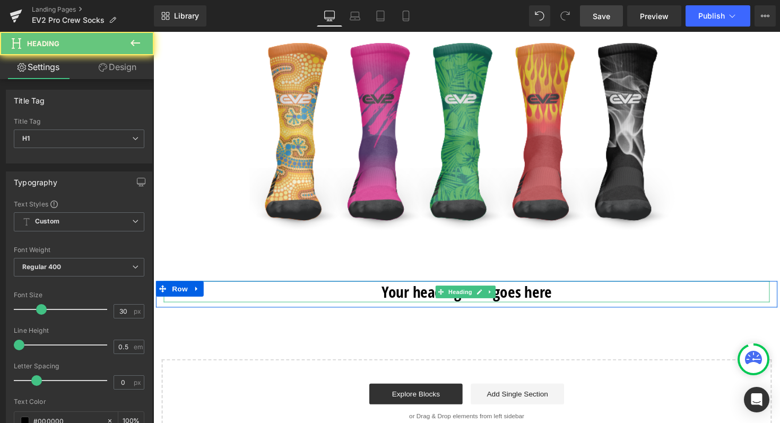
click at [406, 292] on h1 "Your heading text goes here" at bounding box center [474, 298] width 620 height 22
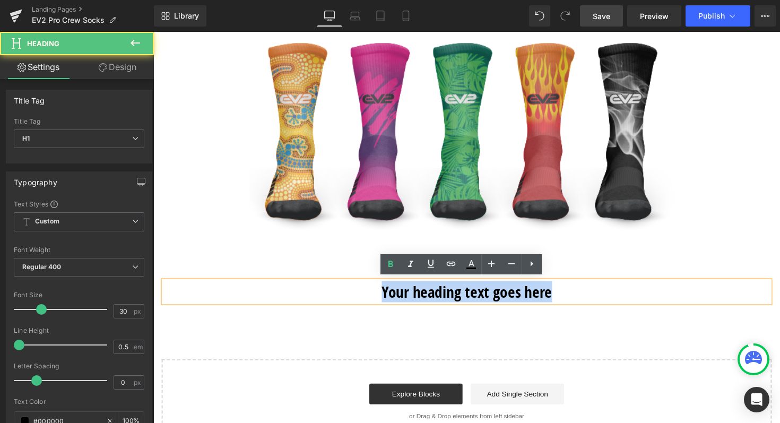
drag, startPoint x: 565, startPoint y: 298, endPoint x: 378, endPoint y: 295, distance: 187.2
click at [378, 295] on h1 "Your heading text goes here" at bounding box center [474, 298] width 620 height 22
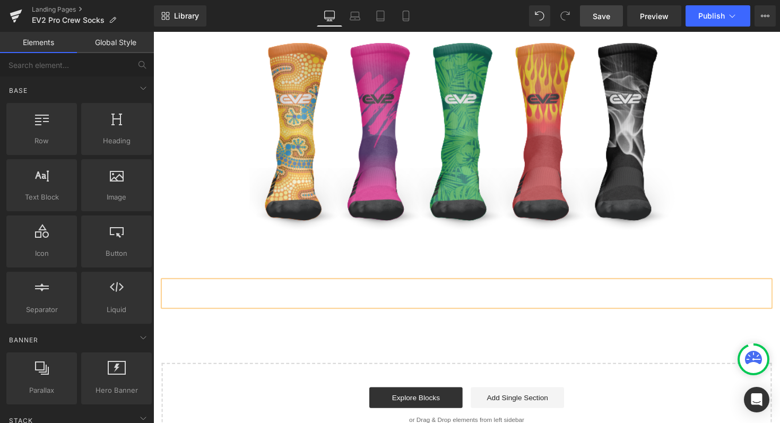
click at [511, 375] on div "Start building your page Explore Blocks Add Single Section or Drag & Drop eleme…" at bounding box center [474, 414] width 623 height 85
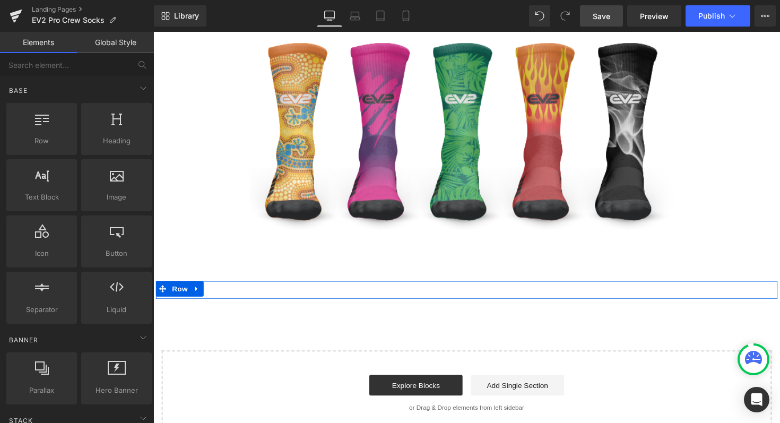
click at [509, 291] on div at bounding box center [474, 293] width 620 height 13
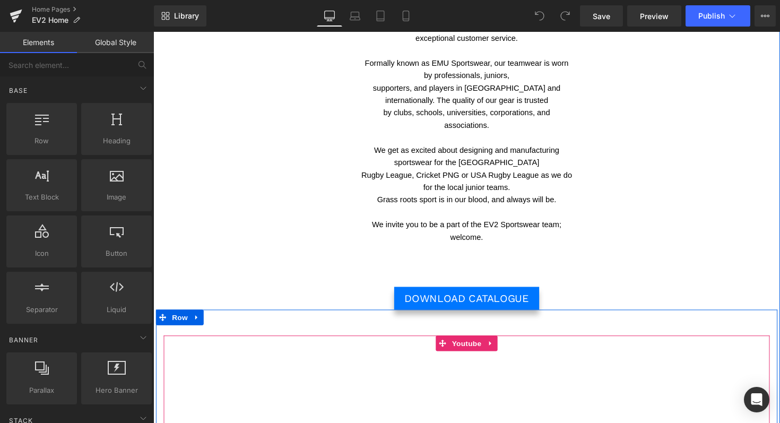
scroll to position [477, 0]
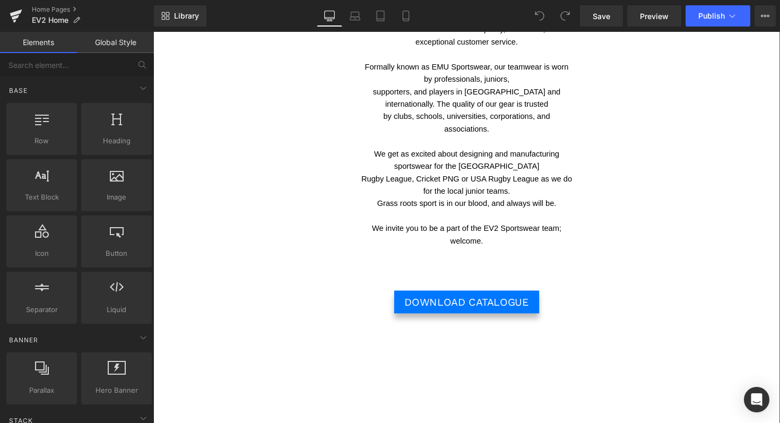
click at [416, 306] on span "DOWNLOAD CATALOGUE" at bounding box center [473, 308] width 127 height 13
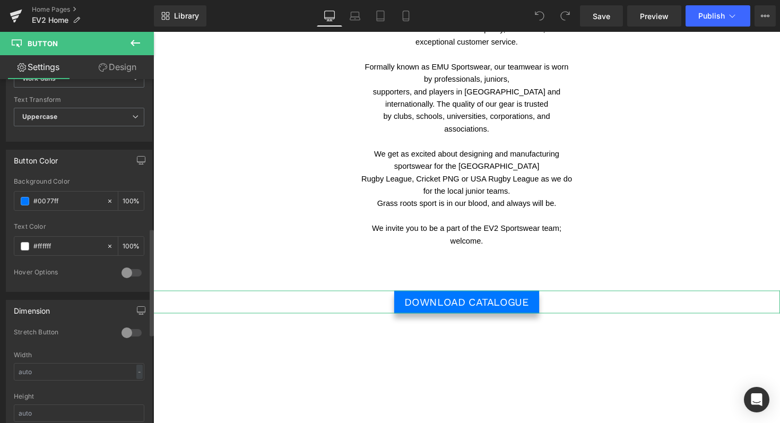
scroll to position [429, 0]
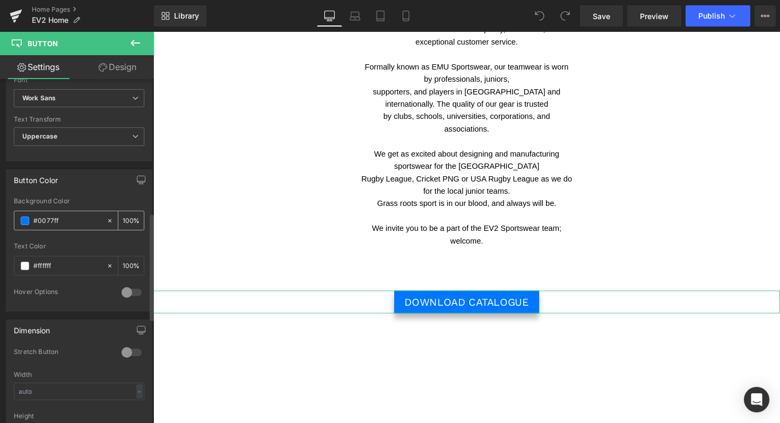
click at [65, 217] on input "#0077ff" at bounding box center [67, 221] width 68 height 12
drag, startPoint x: 65, startPoint y: 217, endPoint x: 22, endPoint y: 217, distance: 43.0
click at [22, 217] on div "#0077ff" at bounding box center [60, 220] width 92 height 19
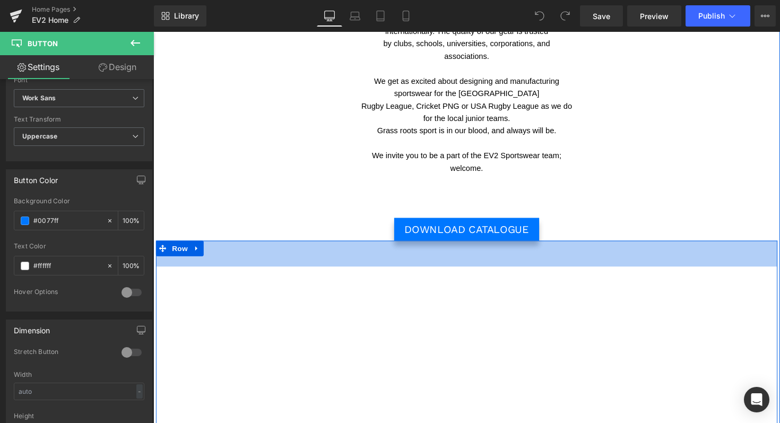
scroll to position [564, 0]
